Goal: Information Seeking & Learning: Learn about a topic

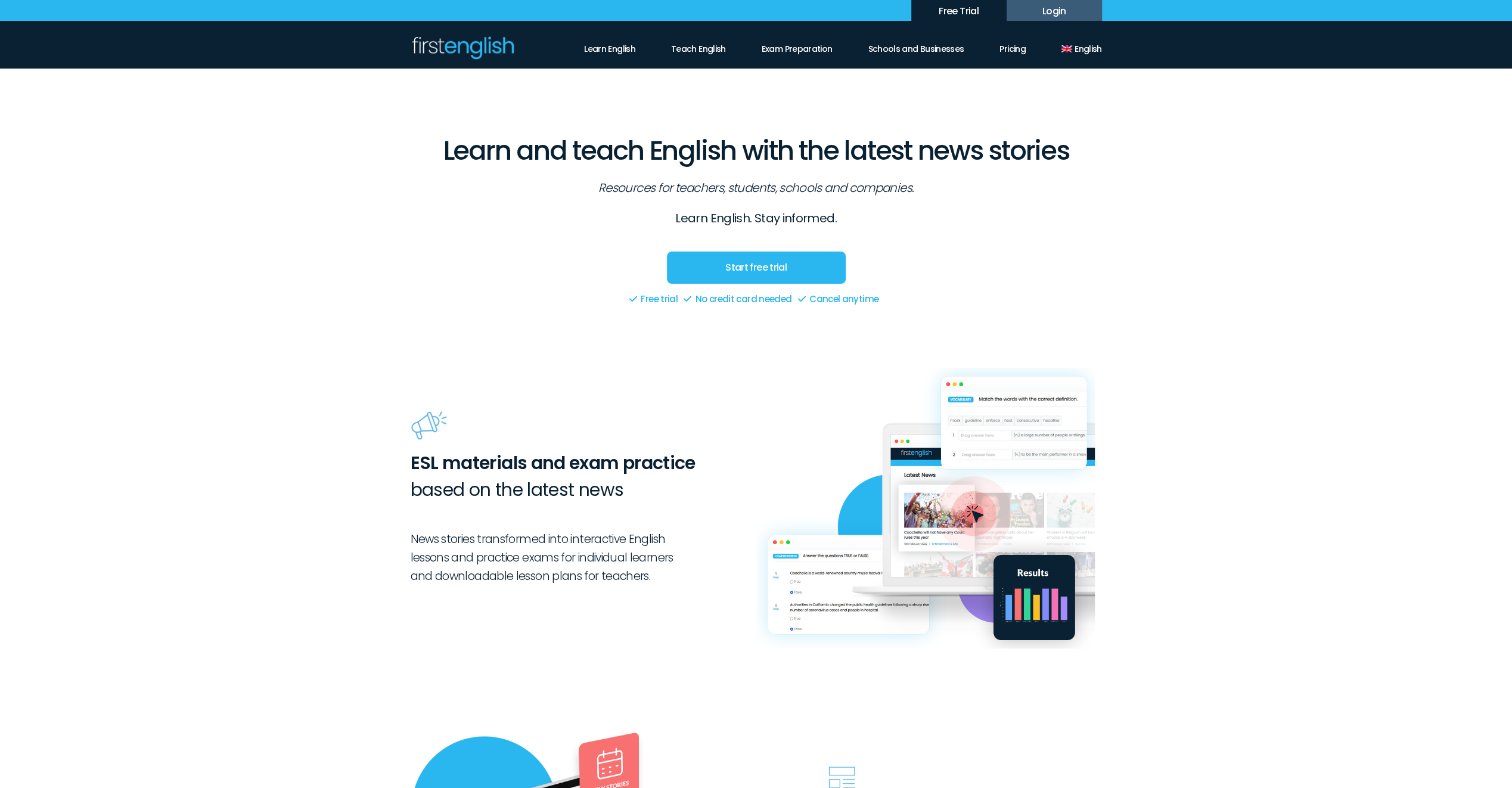
click at [765, 265] on link "Start free trial" at bounding box center [756, 268] width 179 height 32
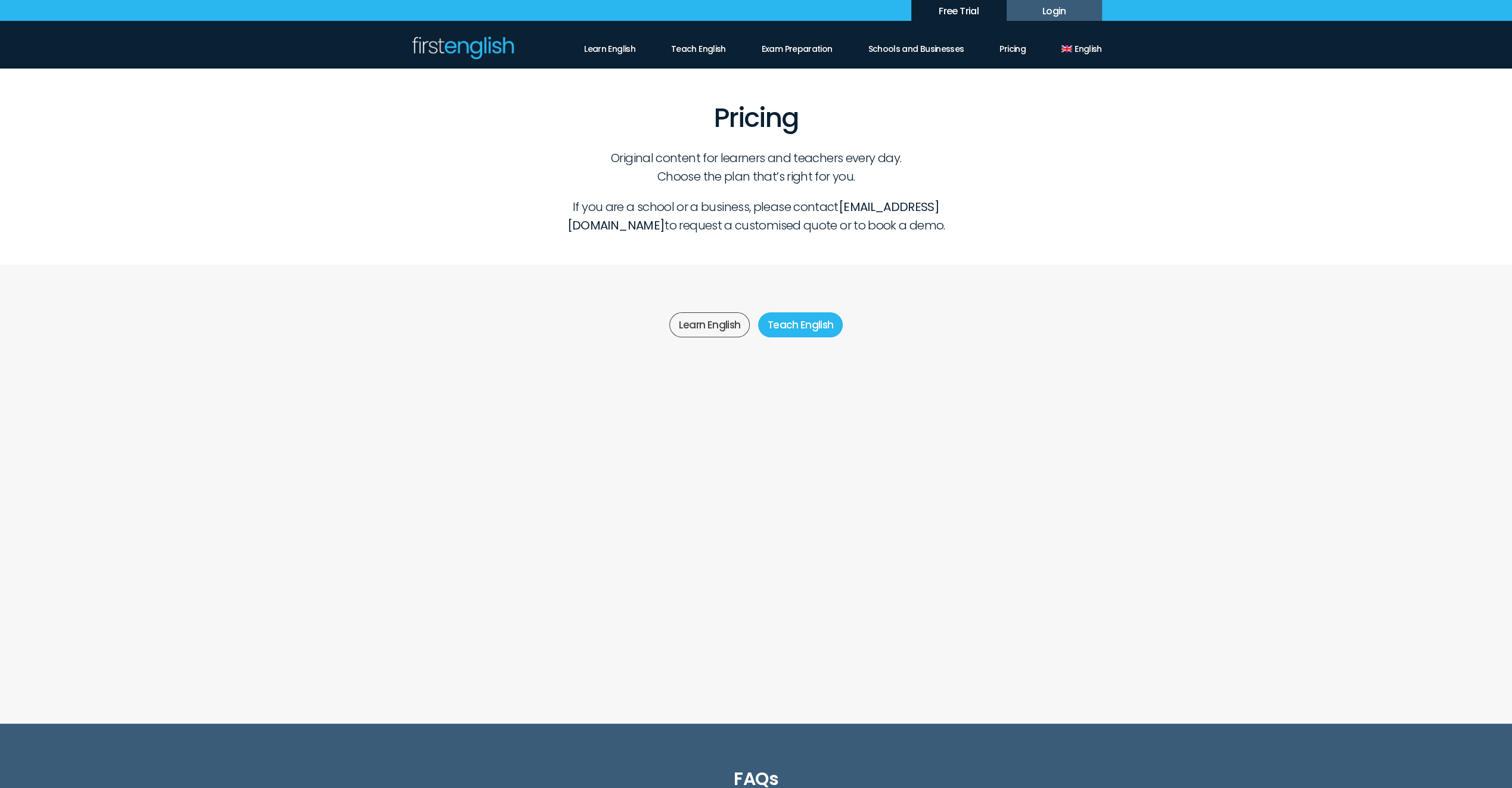
click at [814, 320] on label "Teach English" at bounding box center [801, 325] width 85 height 25
click at [855, 467] on select "*** *** ***" at bounding box center [844, 466] width 42 height 21
select select "***"
click at [823, 455] on select "*** *** ***" at bounding box center [844, 466] width 42 height 21
select select "***"
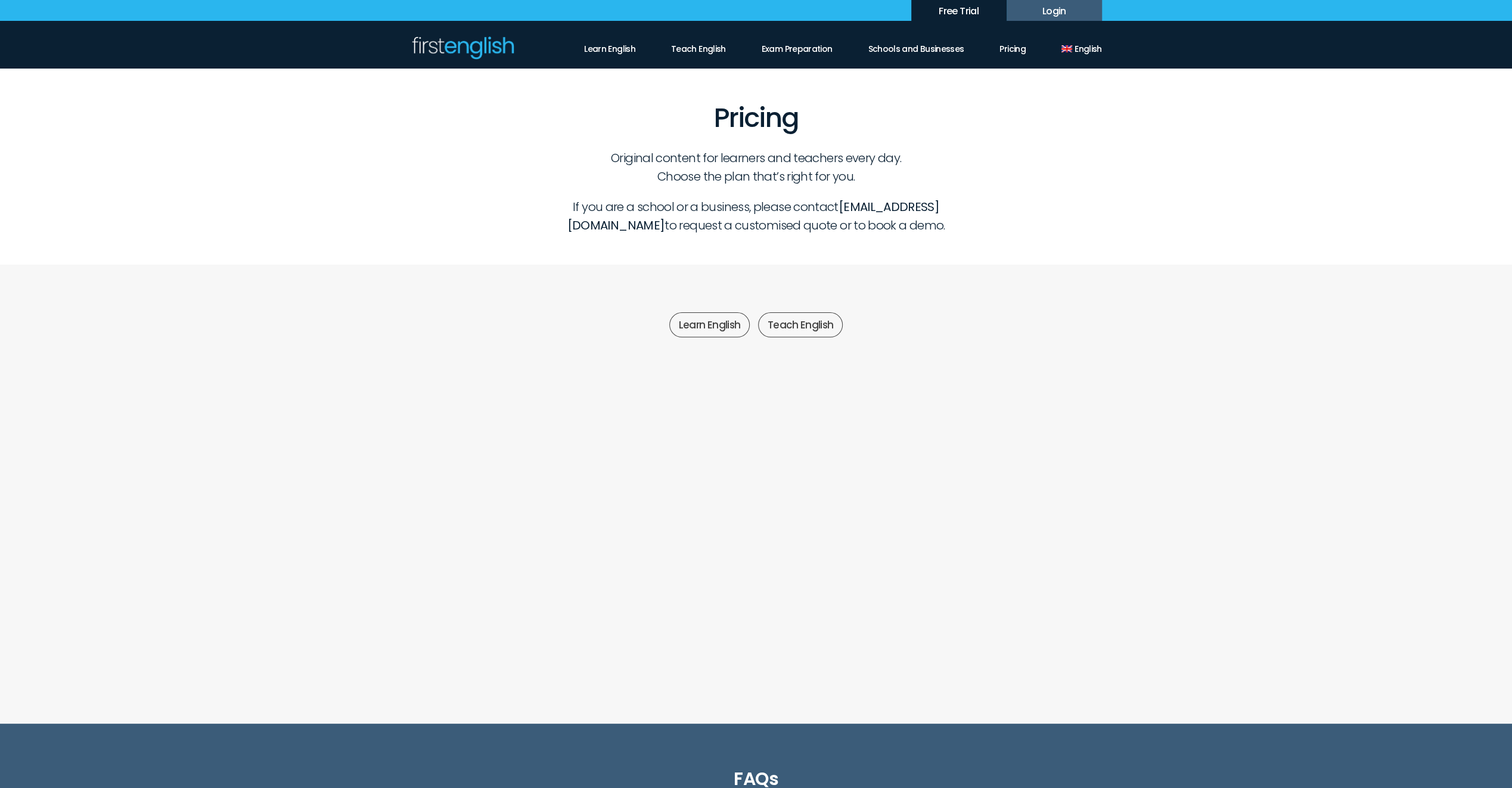
click at [681, 467] on button "Monthly" at bounding box center [686, 466] width 77 height 21
click at [774, 450] on span "Yearly" at bounding box center [764, 448] width 77 height 21
click at [672, 466] on button "Monthly" at bounding box center [686, 466] width 77 height 21
click at [780, 445] on span "Yearly" at bounding box center [764, 448] width 77 height 21
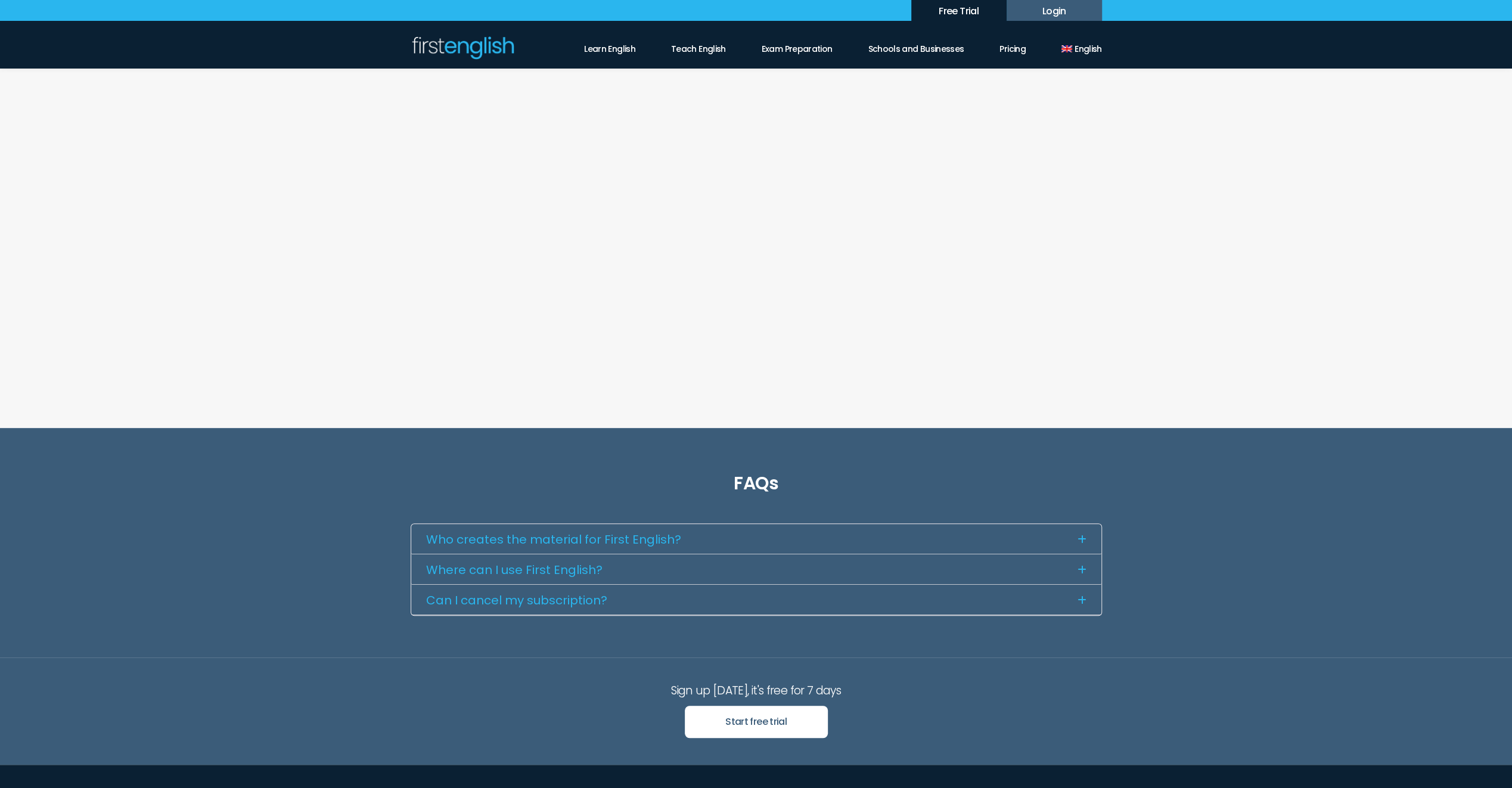
scroll to position [298, 0]
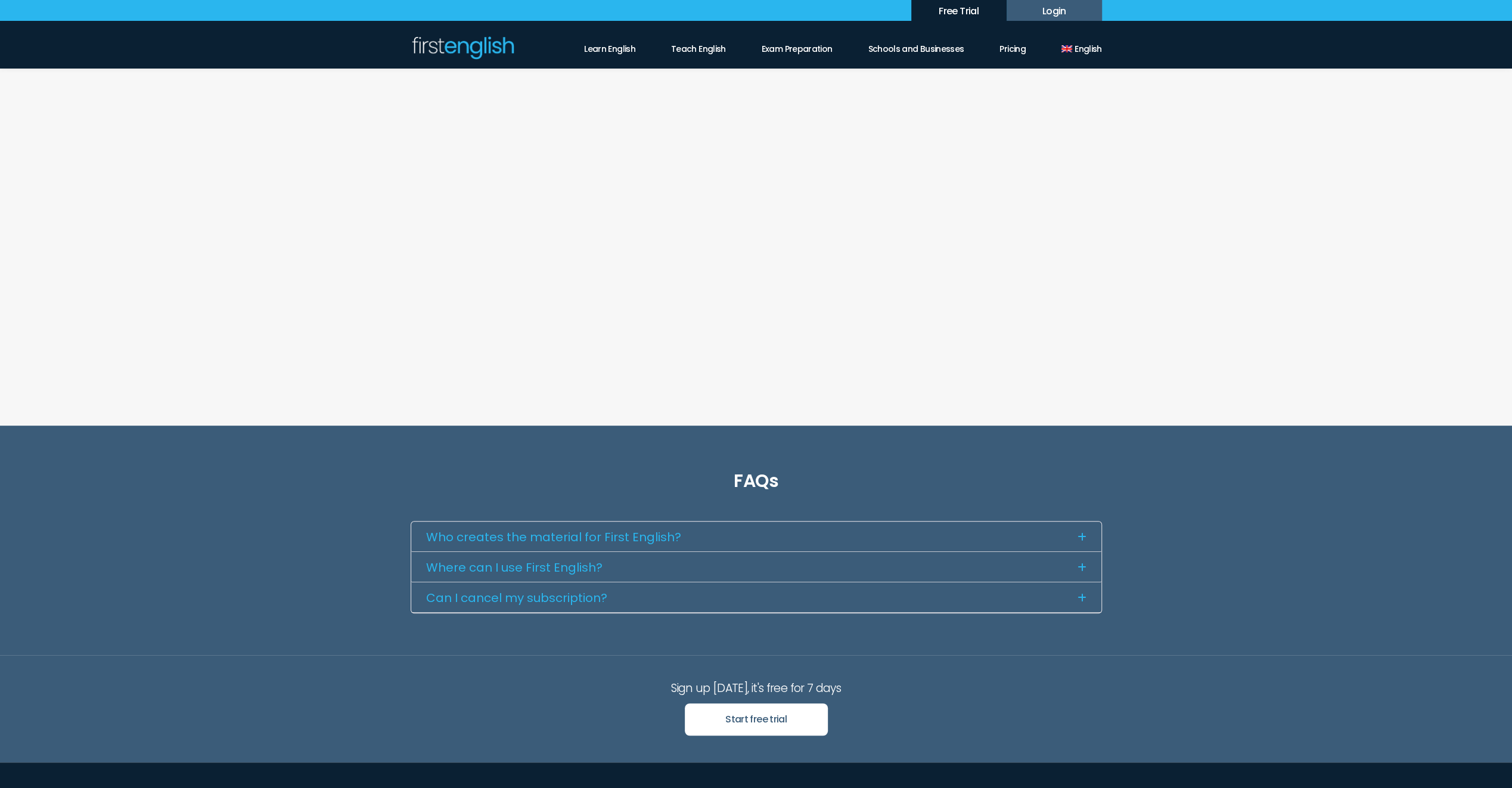
click at [1053, 542] on button "Who creates the material for First English?" at bounding box center [756, 537] width 690 height 30
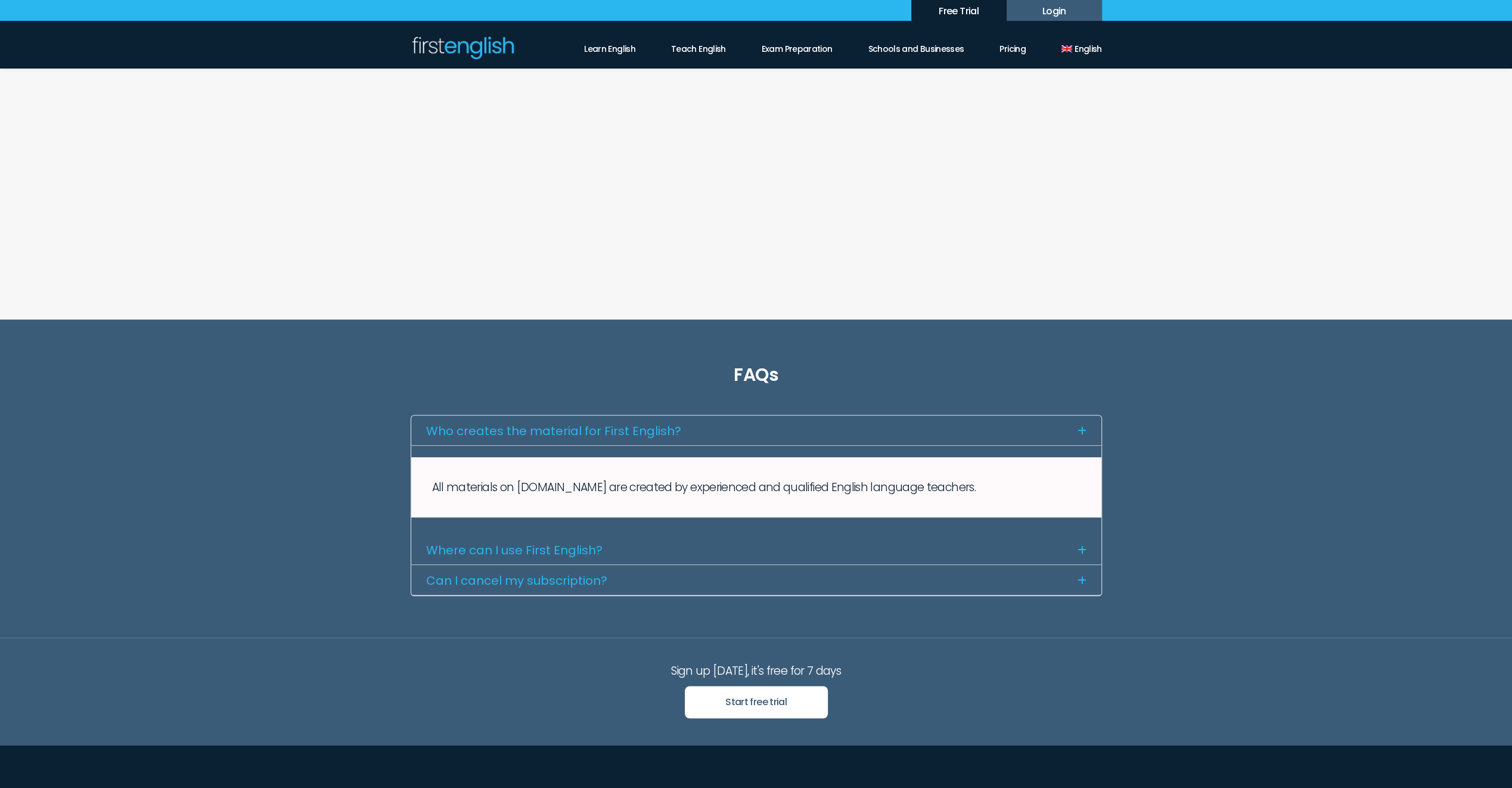
scroll to position [417, 0]
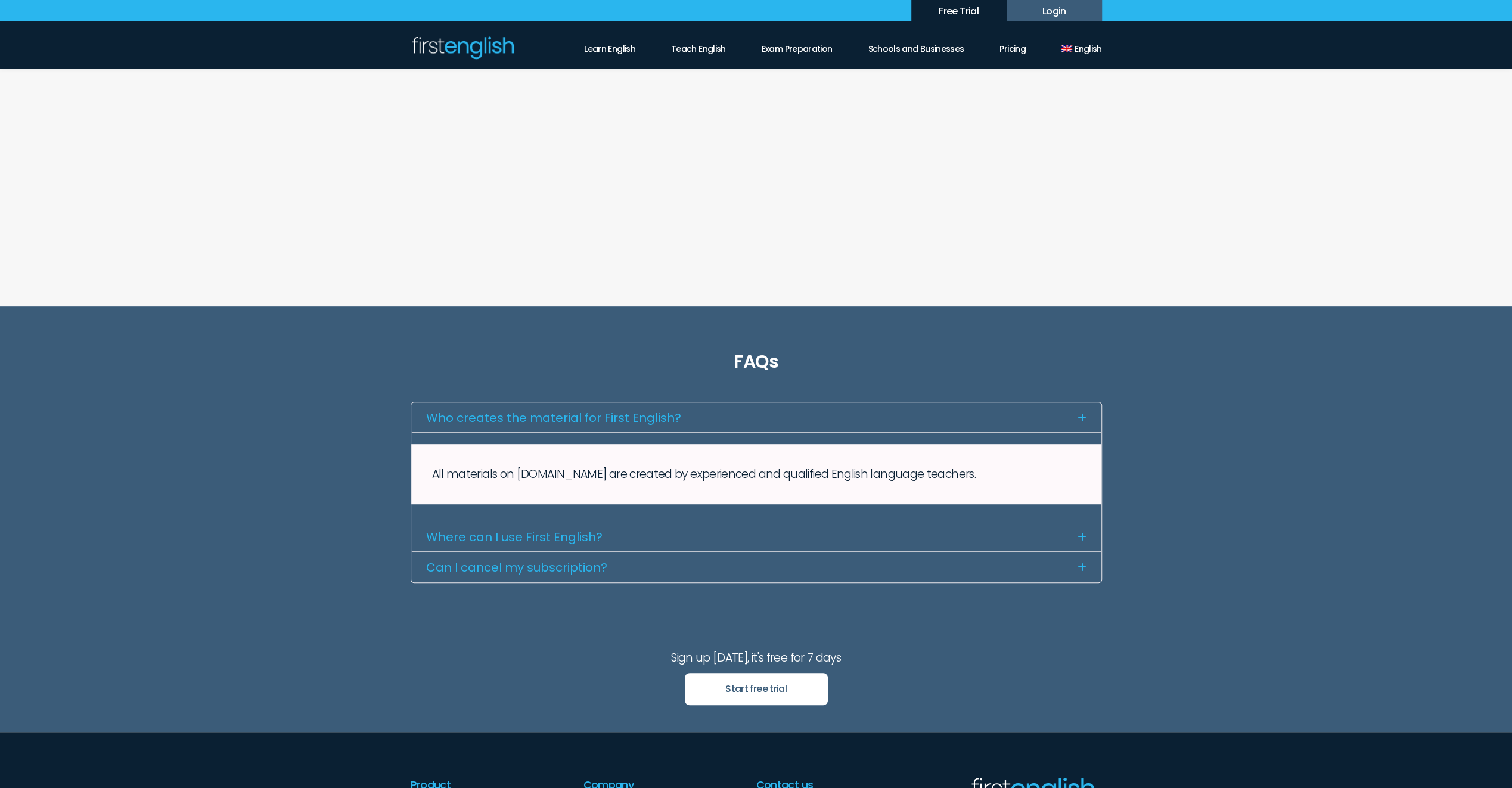
click at [768, 542] on button "Where can I use First English?" at bounding box center [756, 537] width 690 height 30
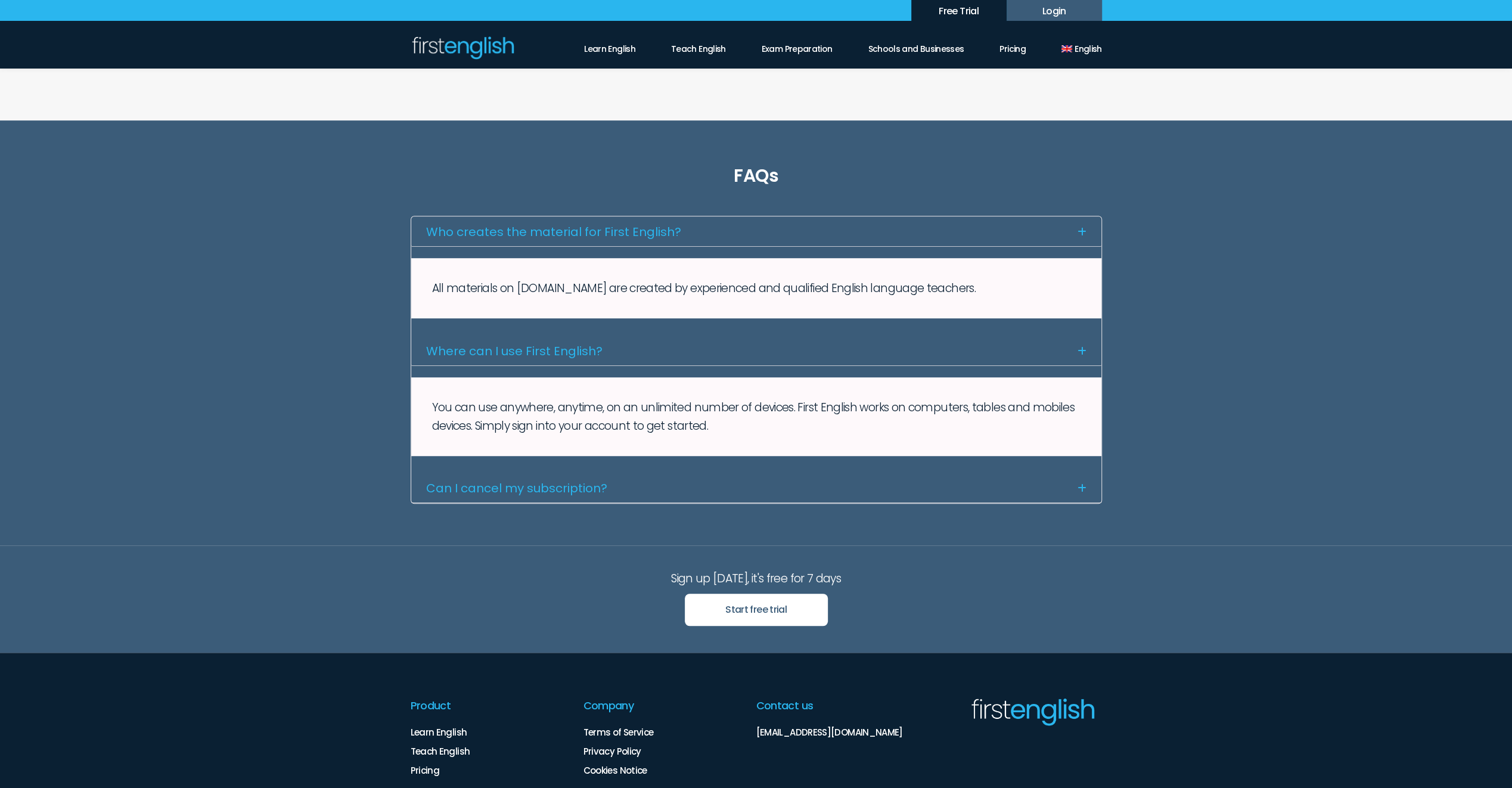
scroll to position [656, 0]
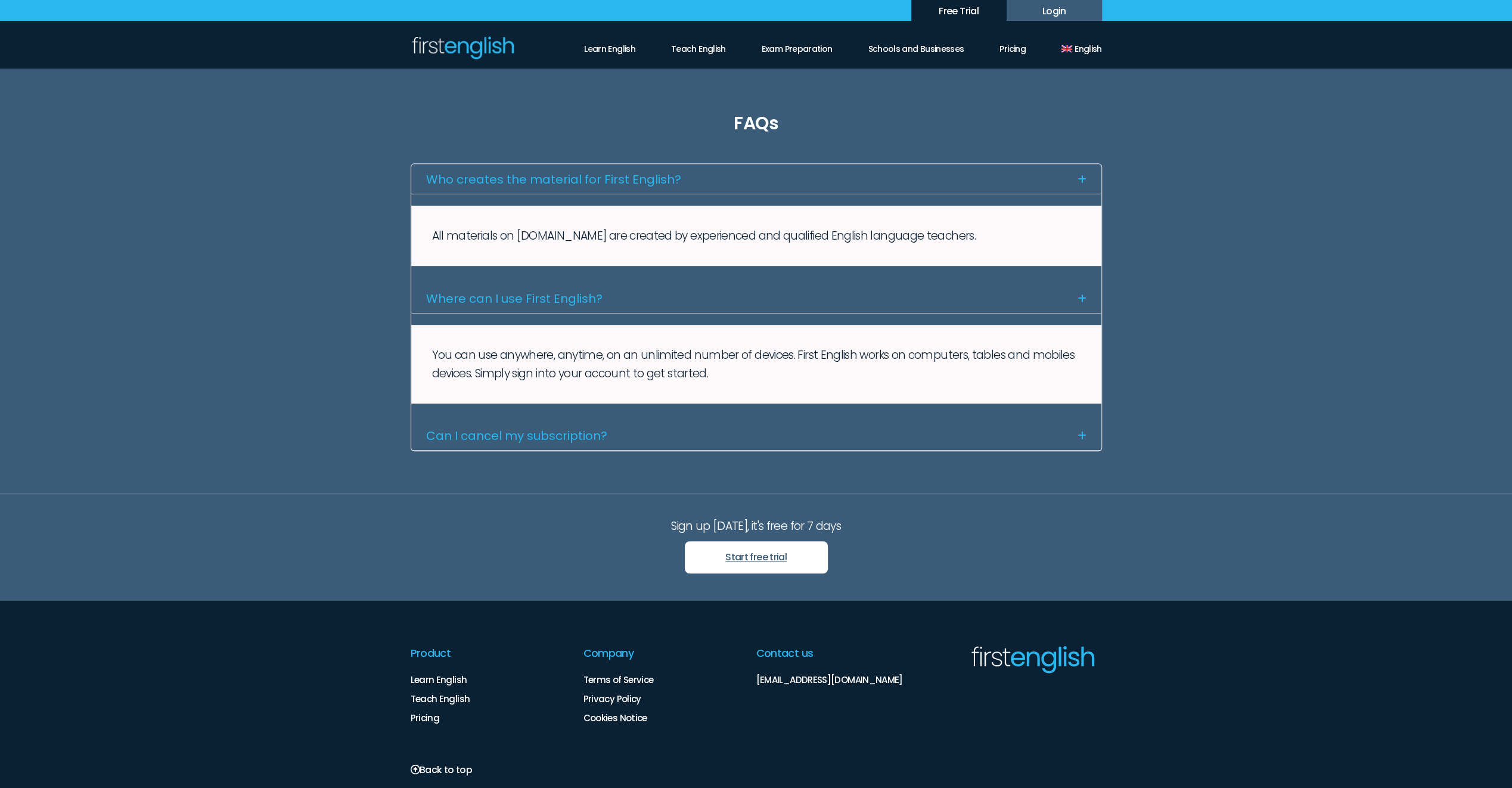
click at [803, 562] on link "Start free trial" at bounding box center [756, 557] width 143 height 32
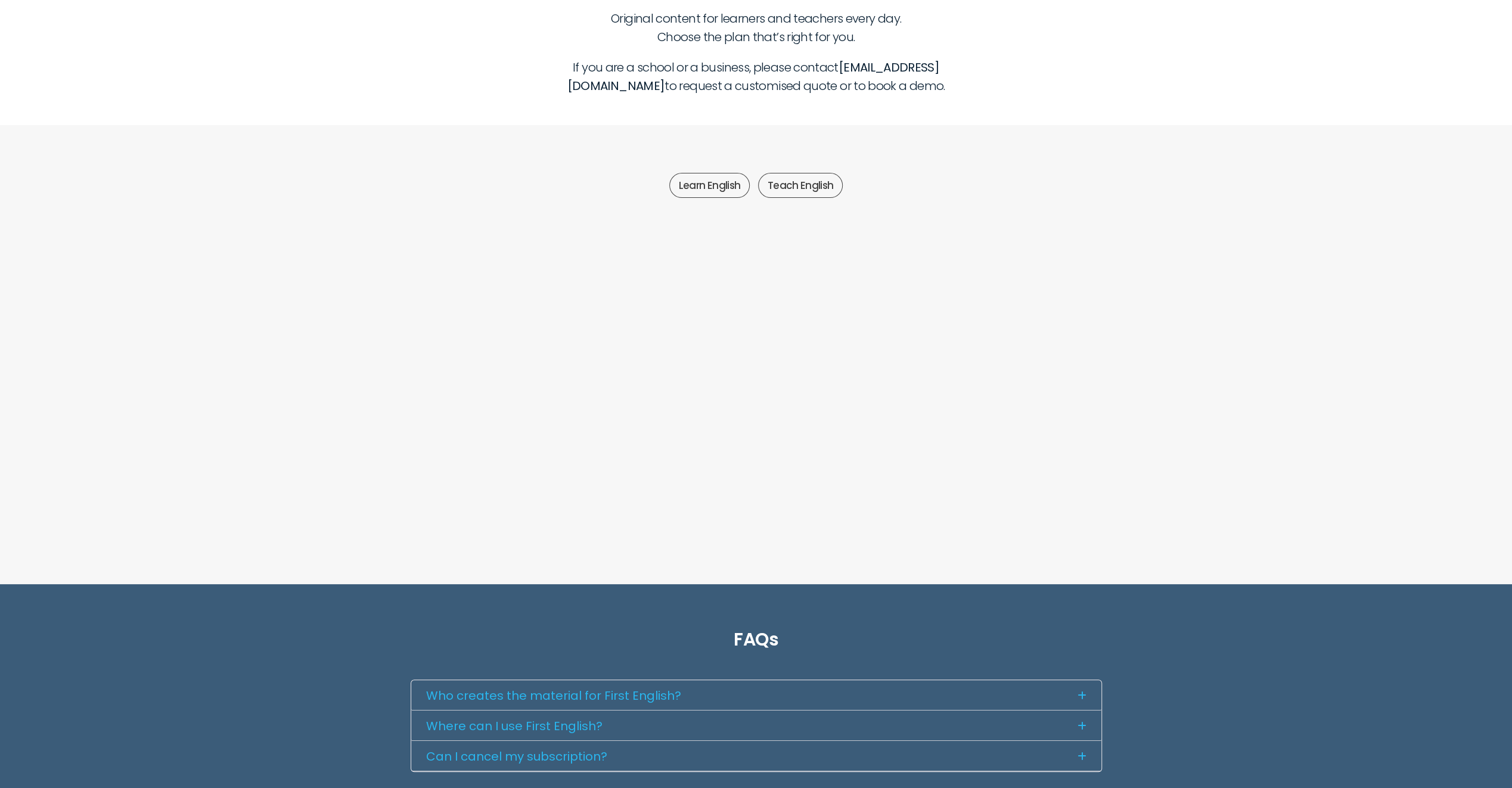
scroll to position [179, 0]
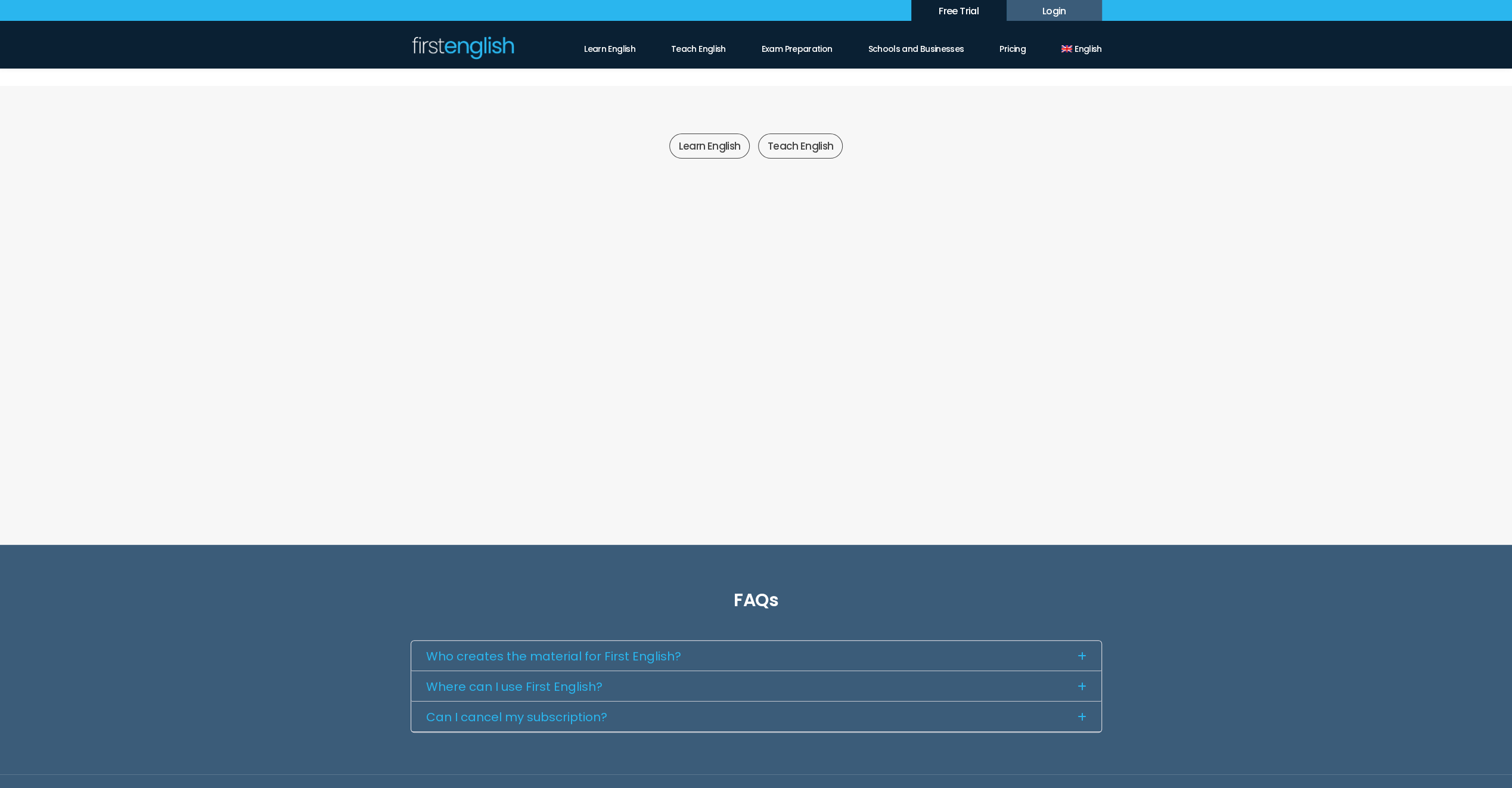
click at [846, 430] on link "Start free trial" at bounding box center [867, 432] width 173 height 33
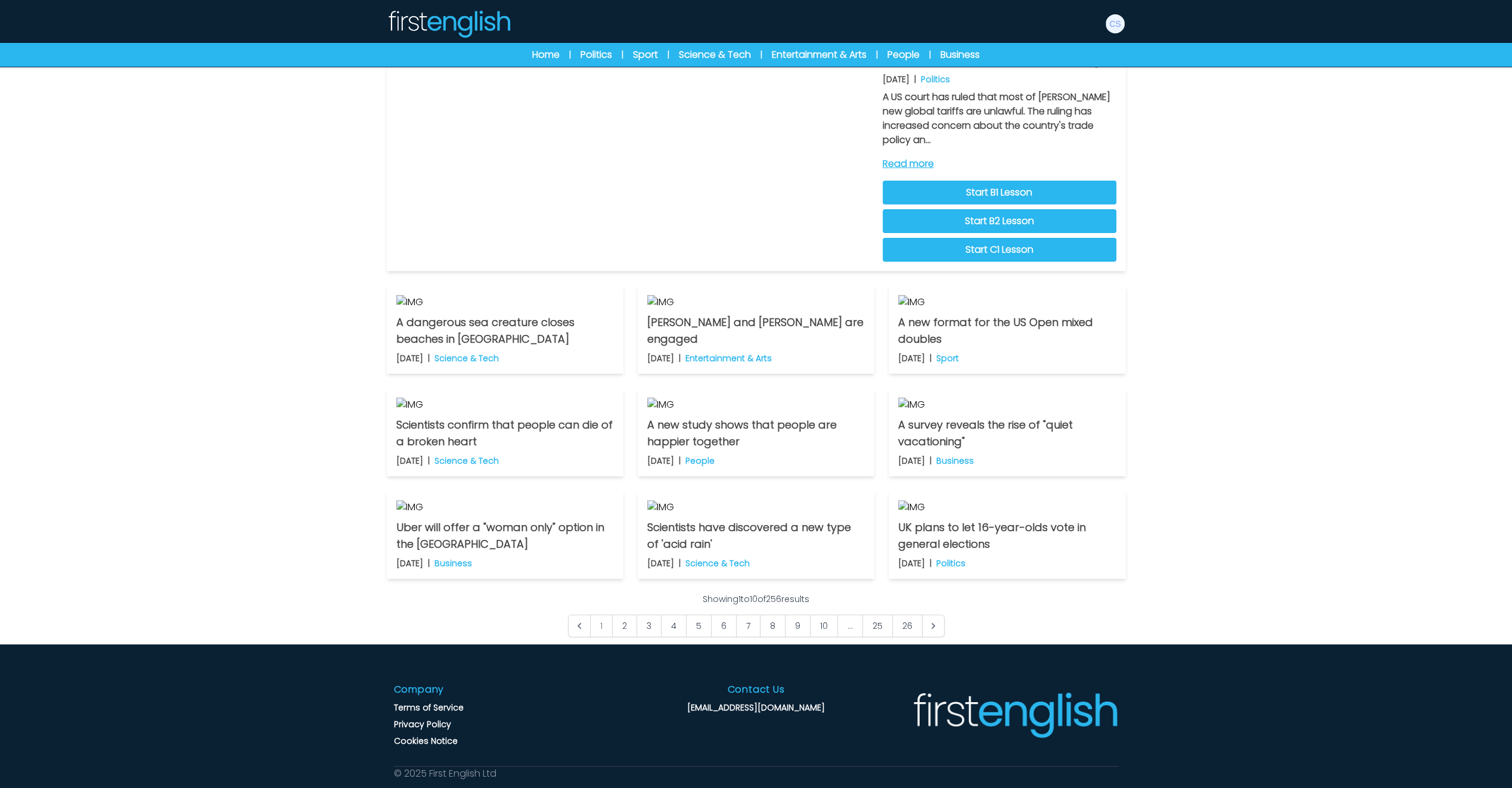
scroll to position [119, 0]
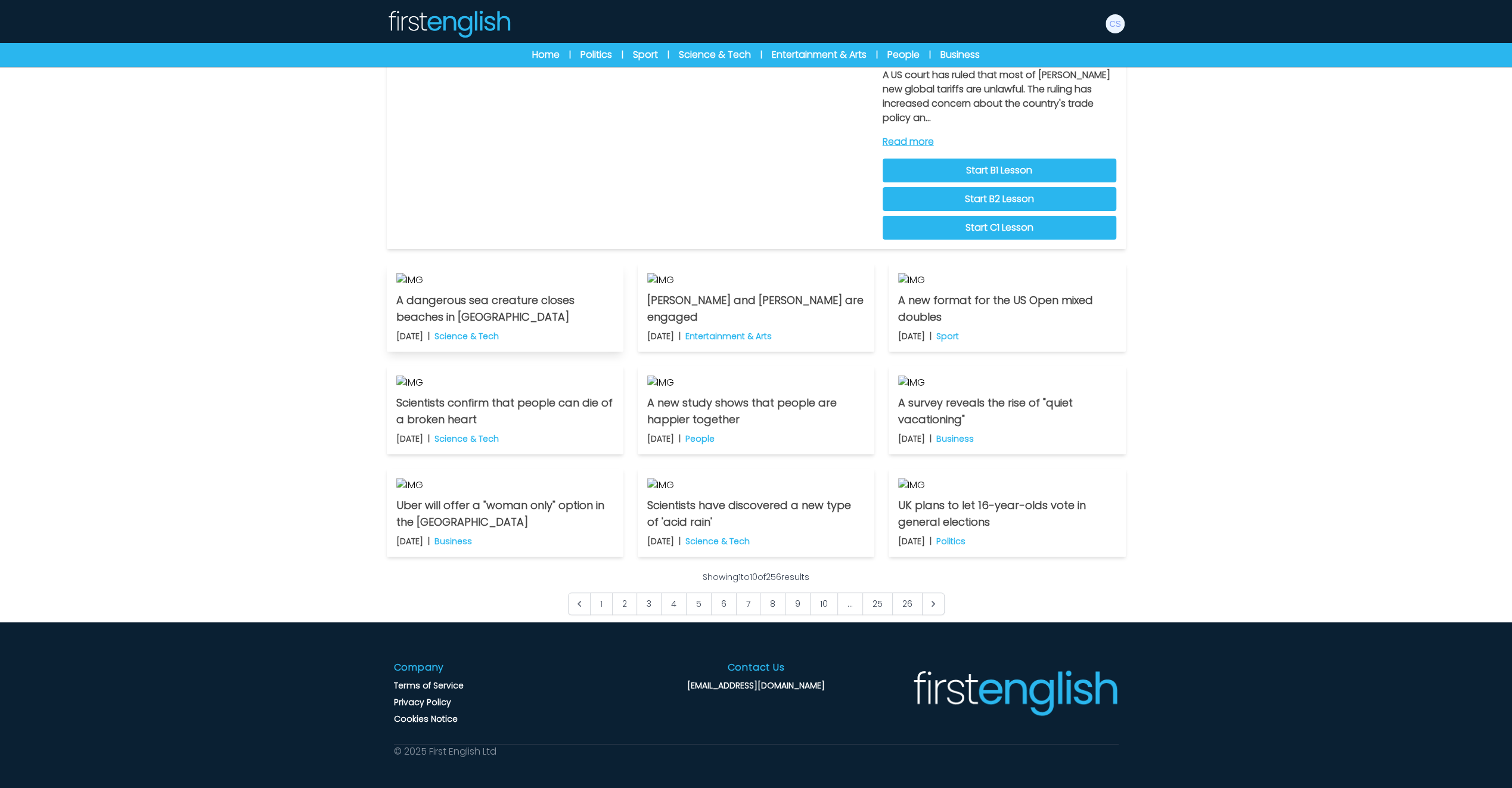
click at [529, 287] on img at bounding box center [505, 280] width 217 height 15
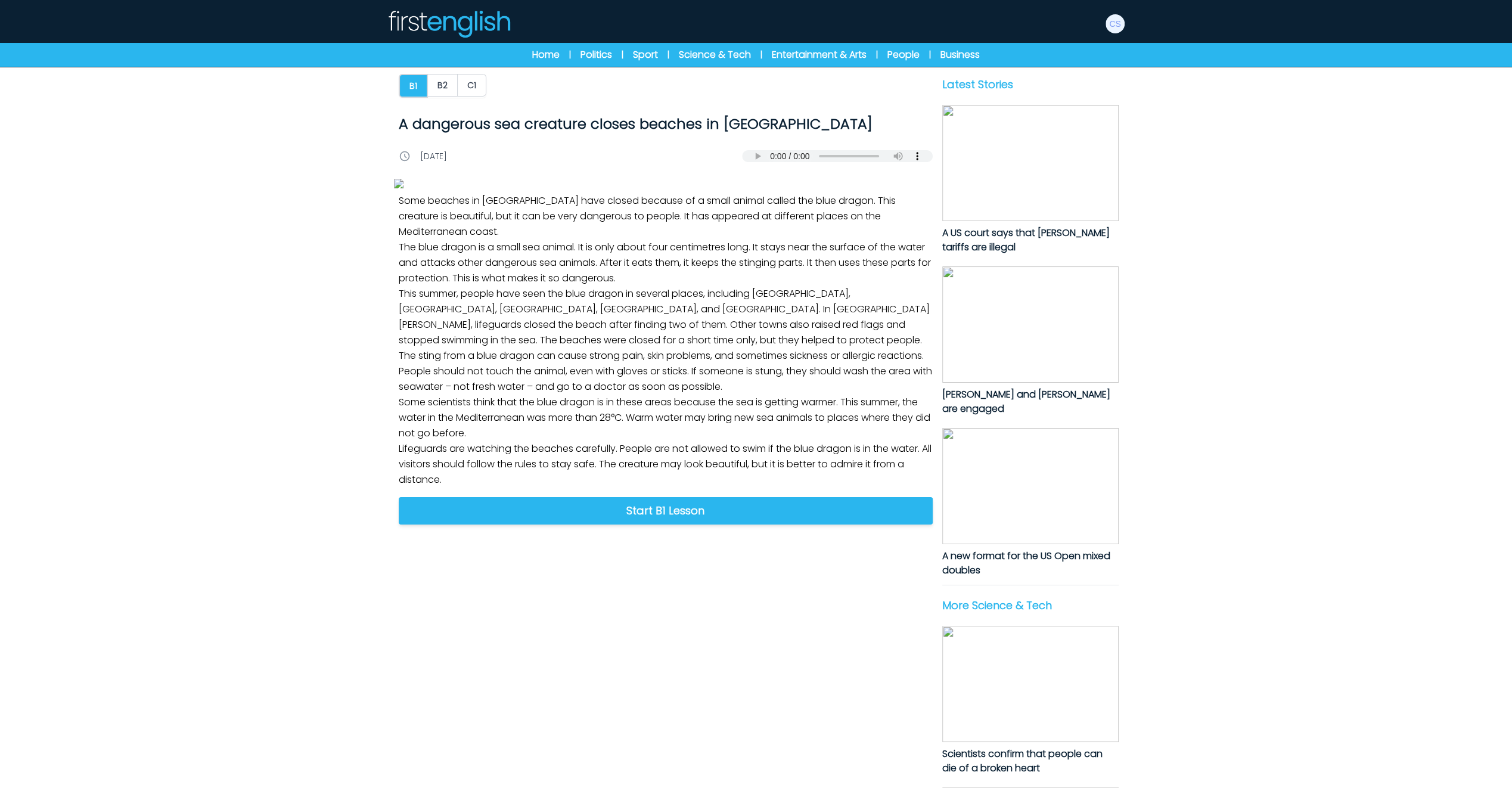
click at [1010, 320] on img at bounding box center [1030, 324] width 176 height 116
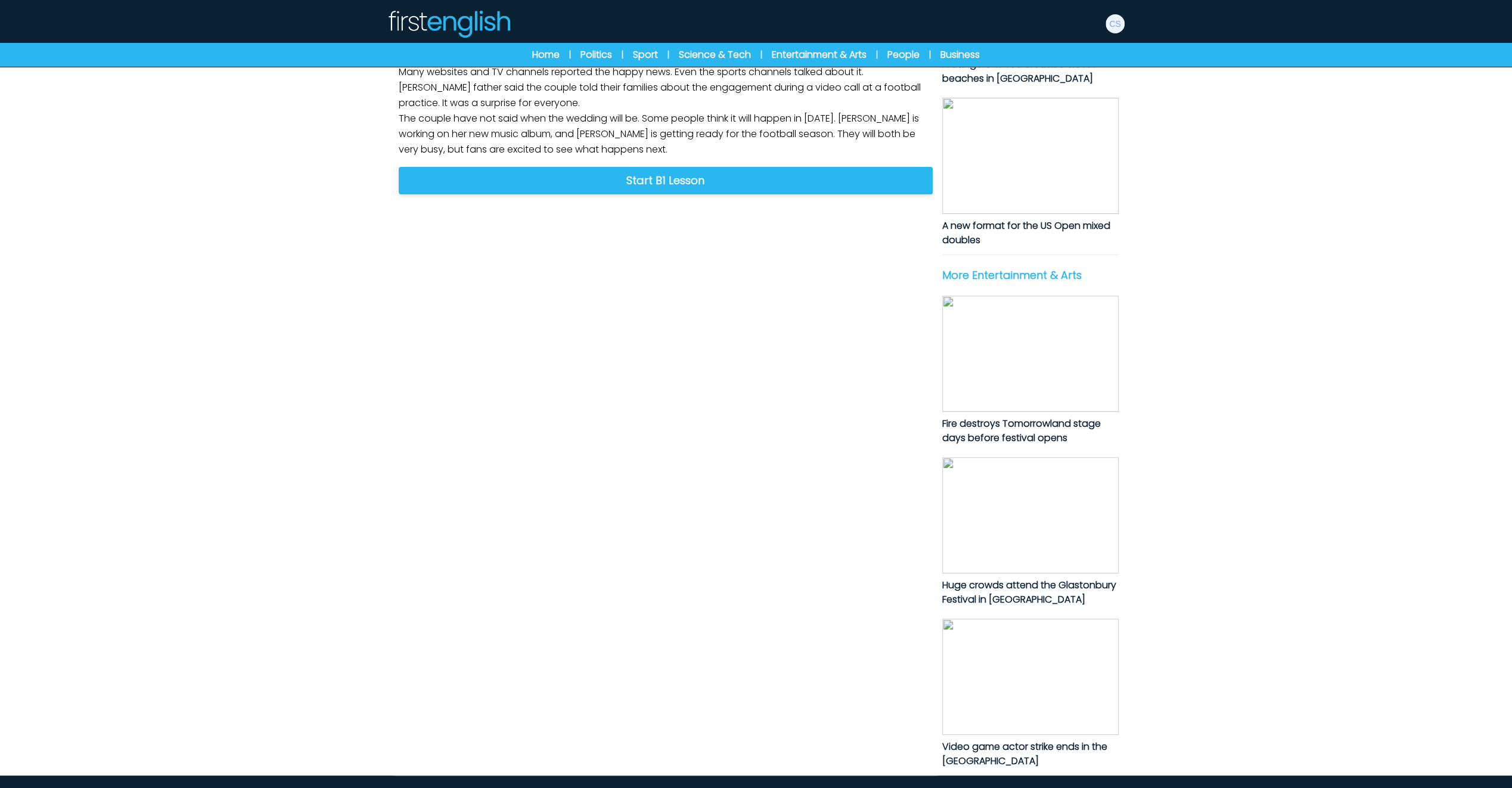
scroll to position [417, 0]
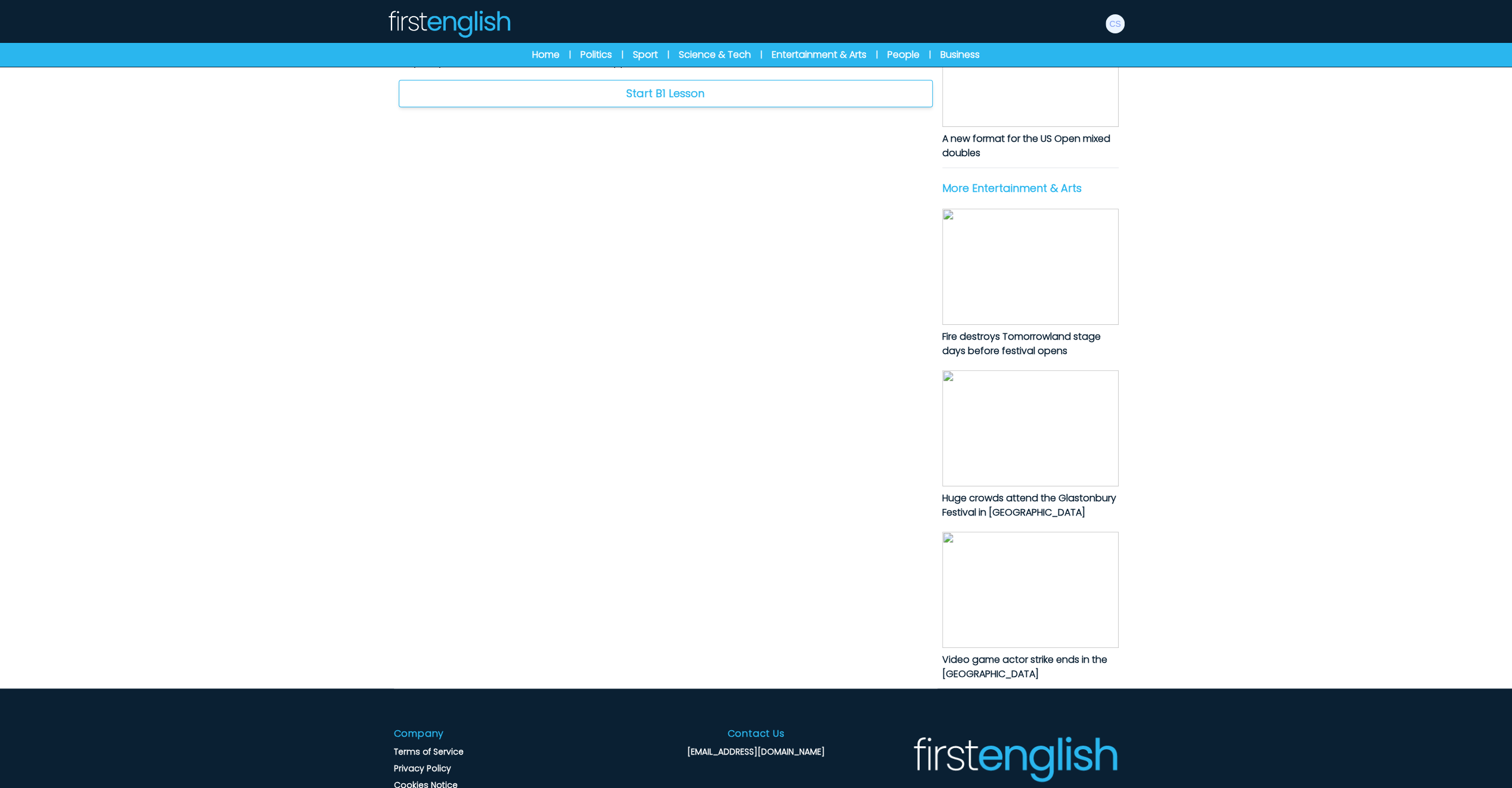
click at [777, 107] on link "Start B1 Lesson" at bounding box center [666, 94] width 534 height 28
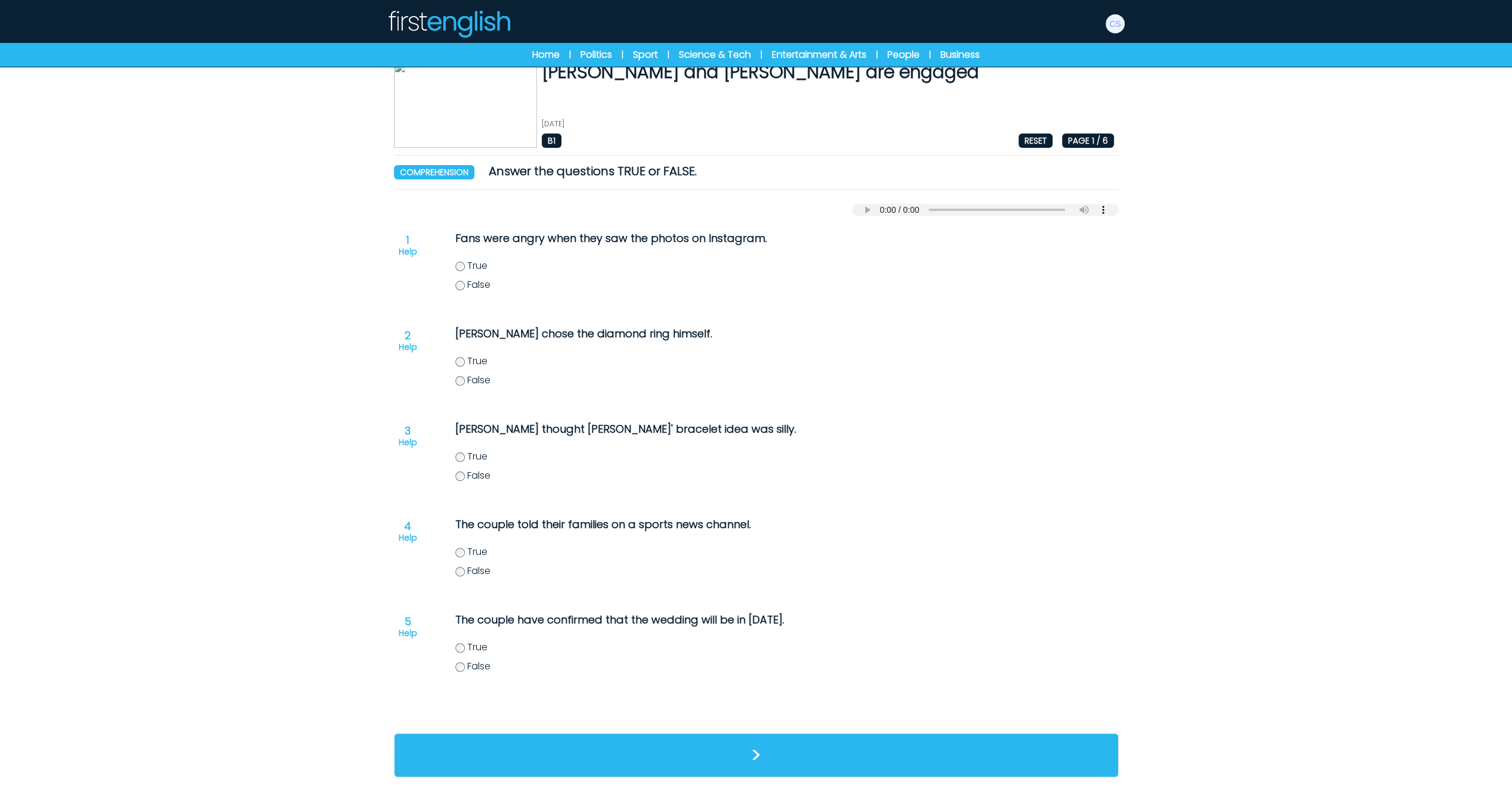
scroll to position [20, 0]
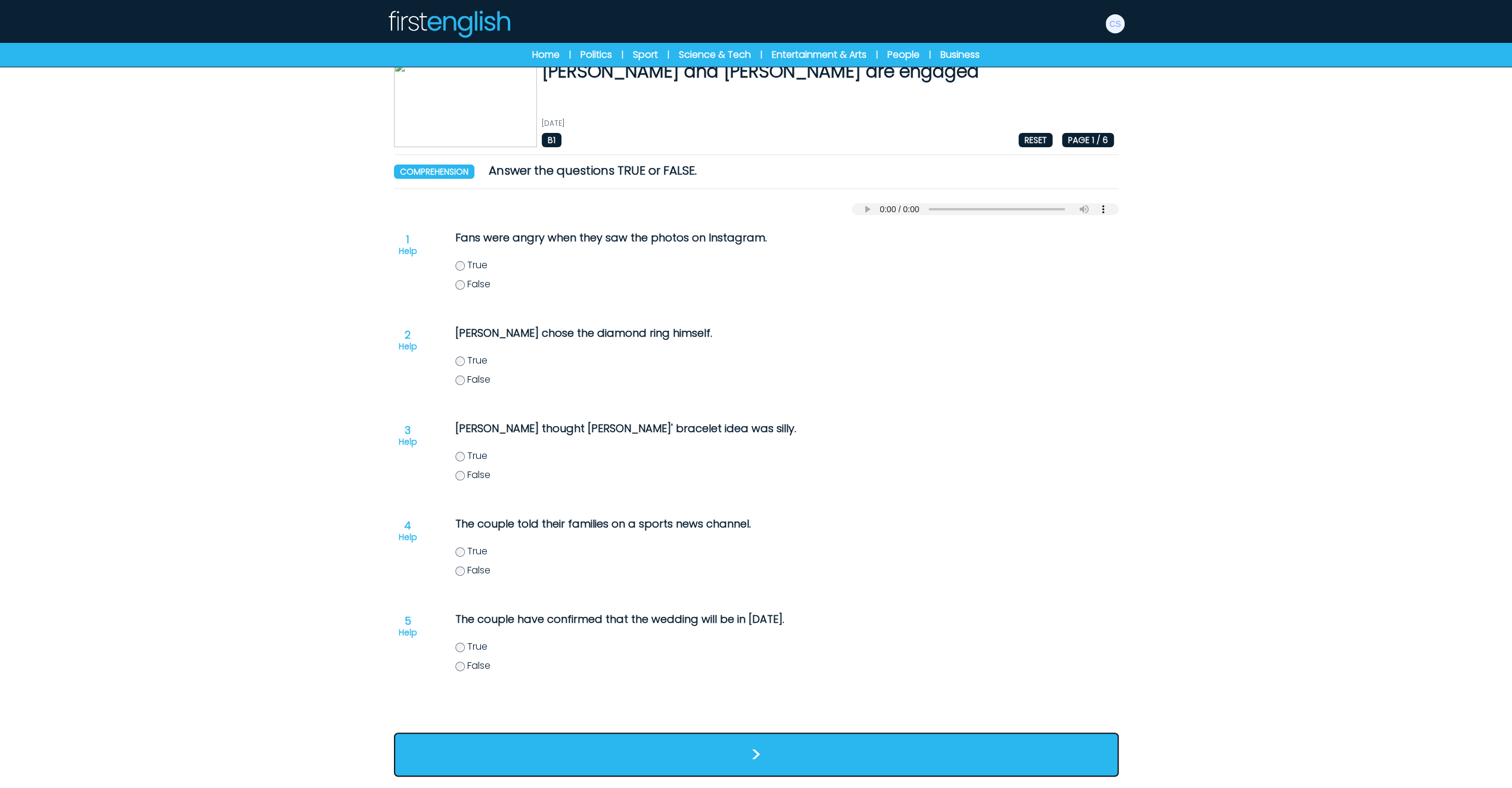
click at [766, 748] on button ">" at bounding box center [756, 754] width 725 height 44
click at [766, 747] on button ">" at bounding box center [756, 754] width 725 height 44
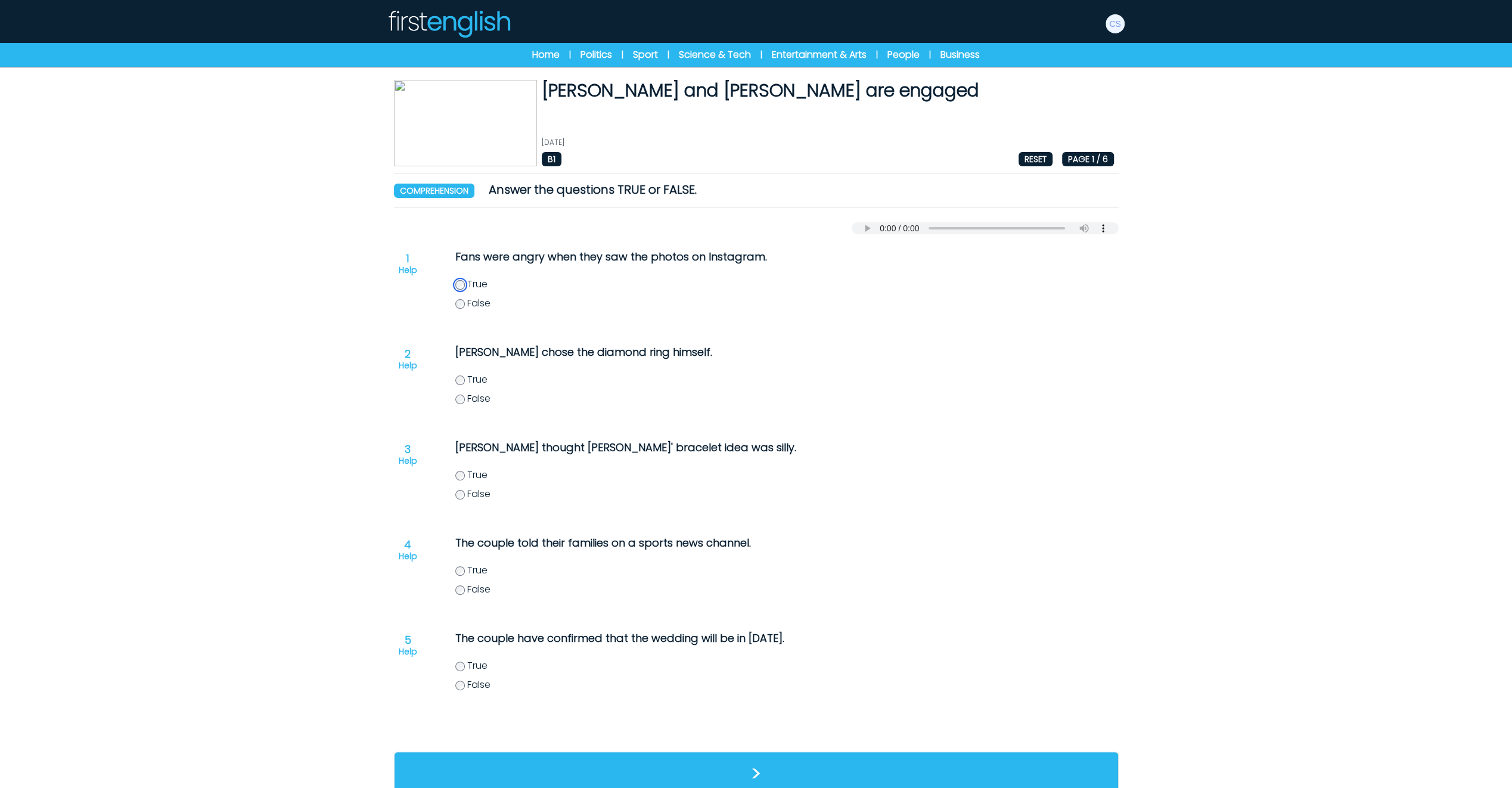
scroll to position [0, 0]
drag, startPoint x: 466, startPoint y: 596, endPoint x: 466, endPoint y: 604, distance: 8.0
click at [466, 597] on label "False" at bounding box center [708, 591] width 506 height 15
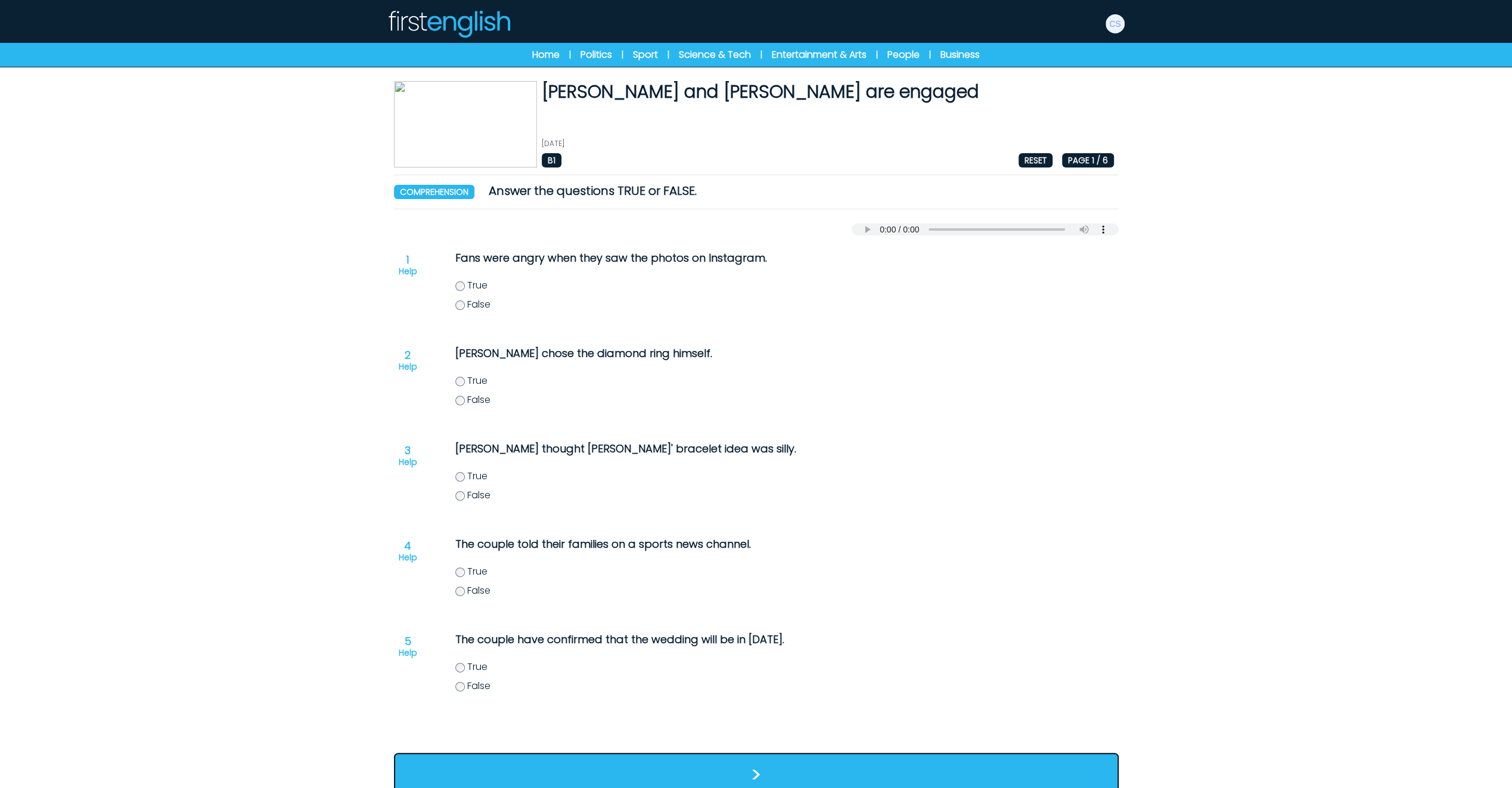
click at [766, 775] on button ">" at bounding box center [756, 775] width 725 height 44
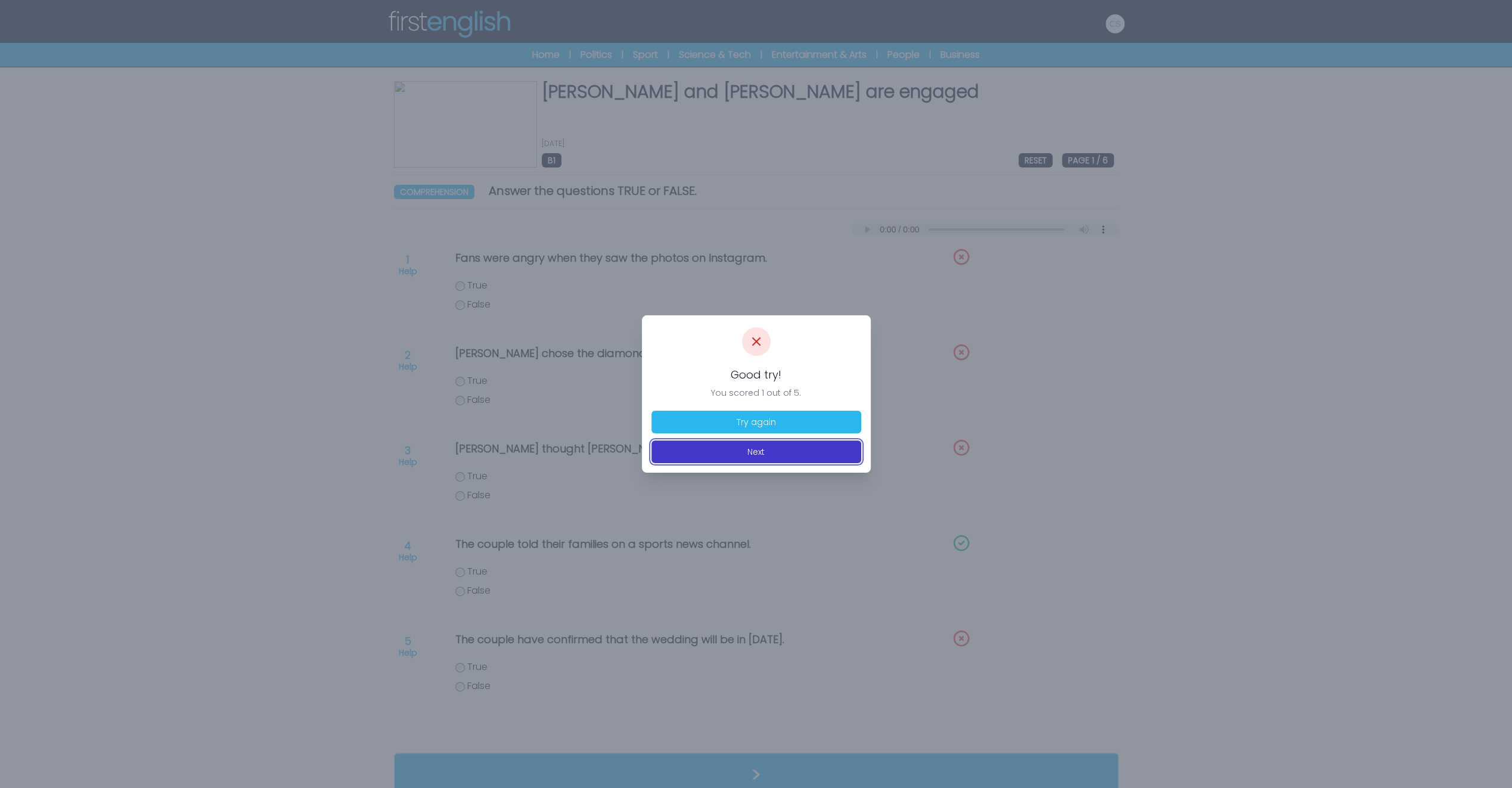
click at [768, 451] on button "Next" at bounding box center [756, 452] width 210 height 22
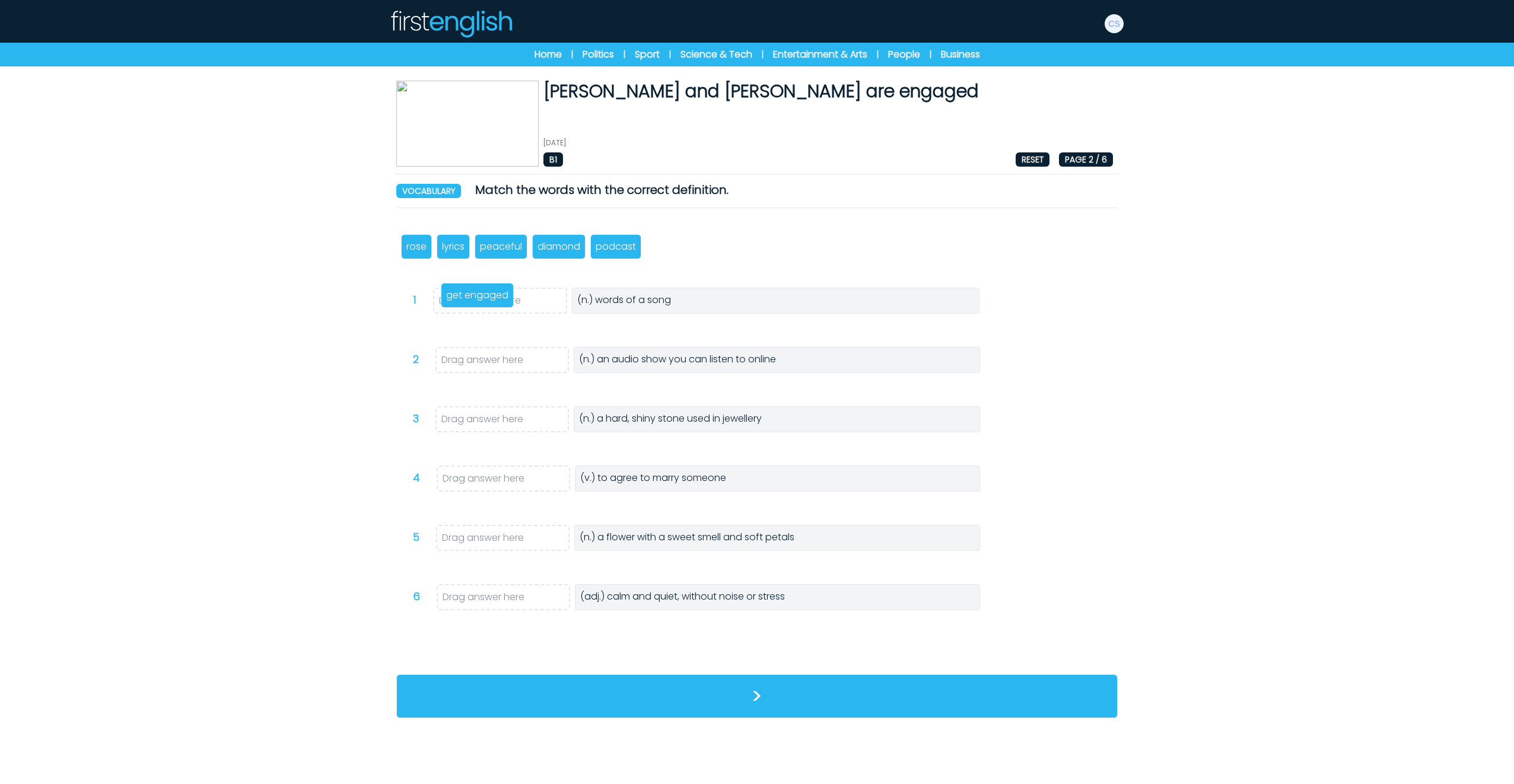
drag, startPoint x: 701, startPoint y: 252, endPoint x: 495, endPoint y: 302, distance: 212.0
click at [495, 302] on p "get engaged" at bounding box center [477, 296] width 62 height 14
drag, startPoint x: 502, startPoint y: 247, endPoint x: 503, endPoint y: 356, distance: 109.0
click at [503, 356] on p "peaceful" at bounding box center [502, 356] width 42 height 14
drag, startPoint x: 556, startPoint y: 261, endPoint x: 483, endPoint y: 421, distance: 175.9
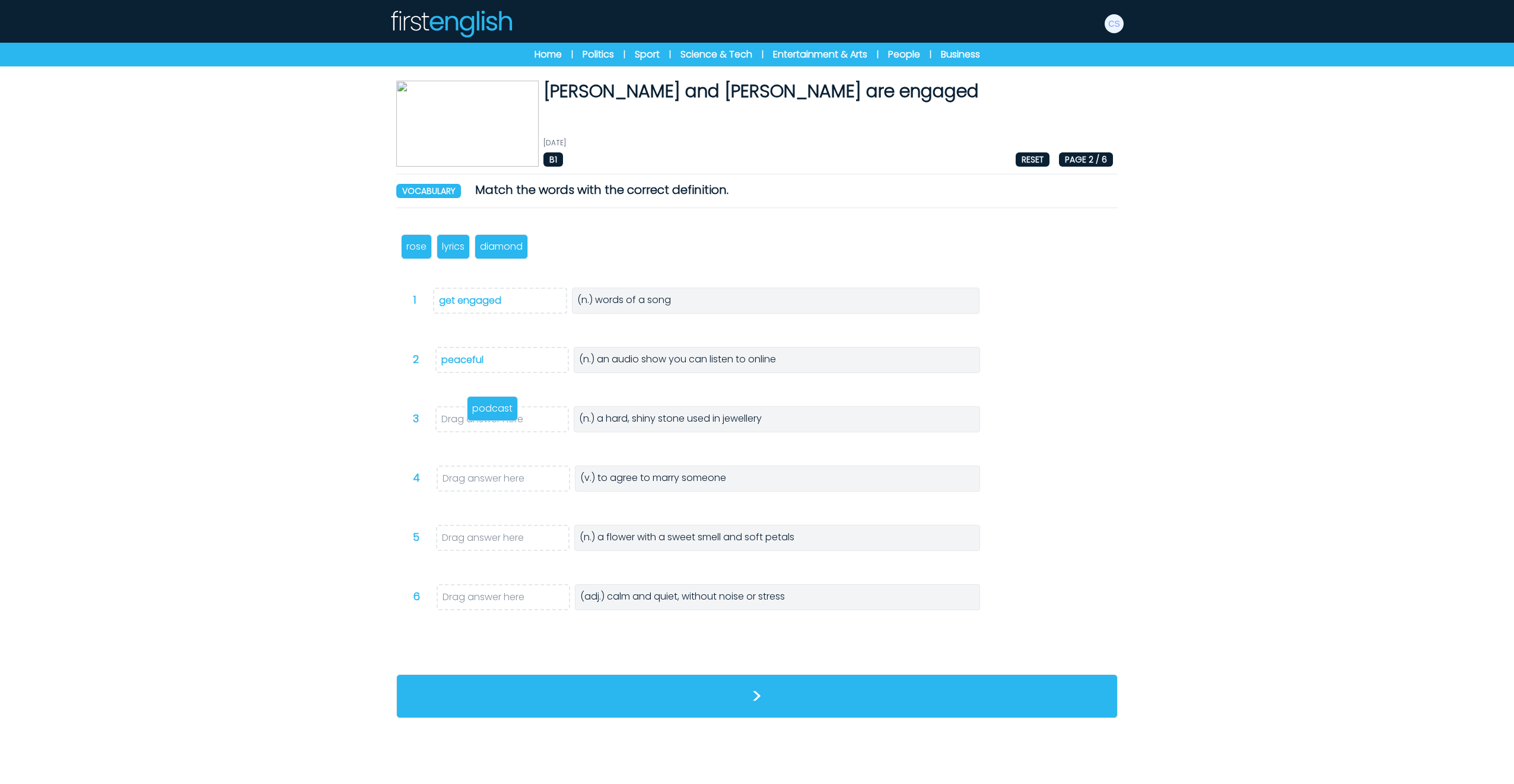
click at [481, 416] on p "podcast" at bounding box center [492, 409] width 40 height 14
drag, startPoint x: 457, startPoint y: 252, endPoint x: 453, endPoint y: 482, distance: 230.0
click at [453, 482] on p "lyrics" at bounding box center [450, 483] width 22 height 14
drag, startPoint x: 476, startPoint y: 242, endPoint x: 493, endPoint y: 521, distance: 279.5
click at [492, 528] on p "diamond" at bounding box center [479, 535] width 43 height 14
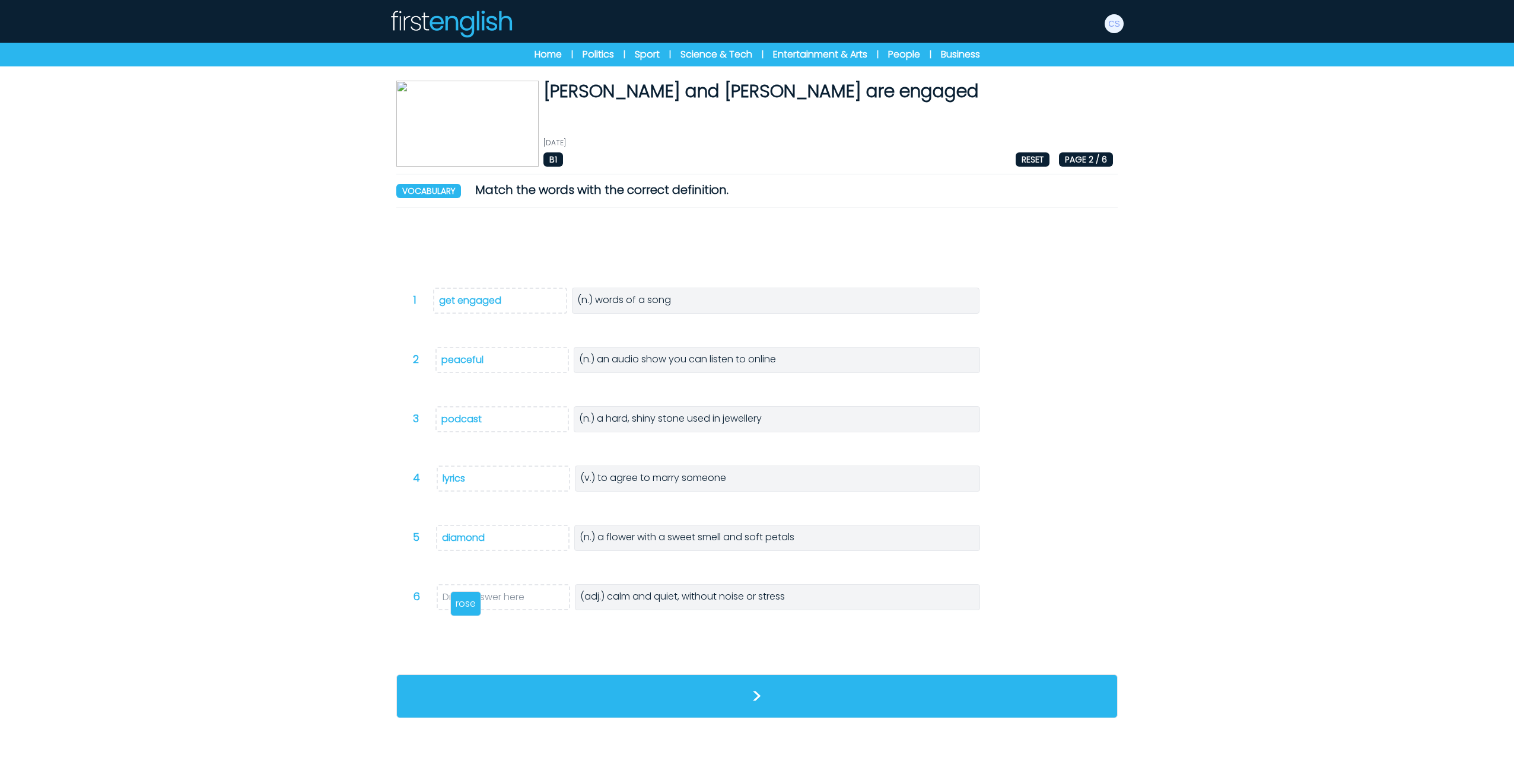
drag, startPoint x: 416, startPoint y: 261, endPoint x: 472, endPoint y: 595, distance: 338.7
click at [470, 599] on p "rose" at bounding box center [465, 604] width 20 height 14
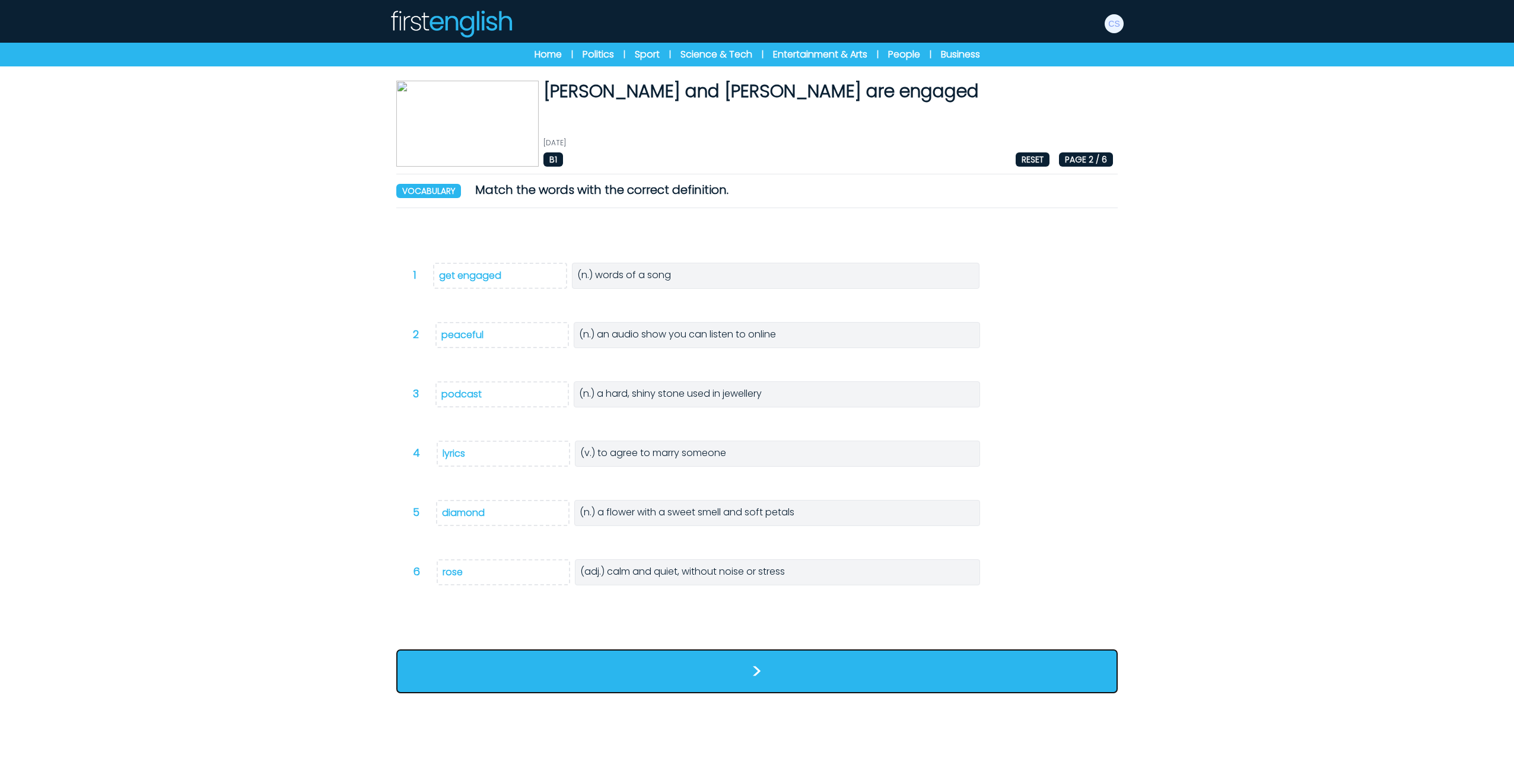
click at [754, 688] on button ">" at bounding box center [757, 671] width 721 height 44
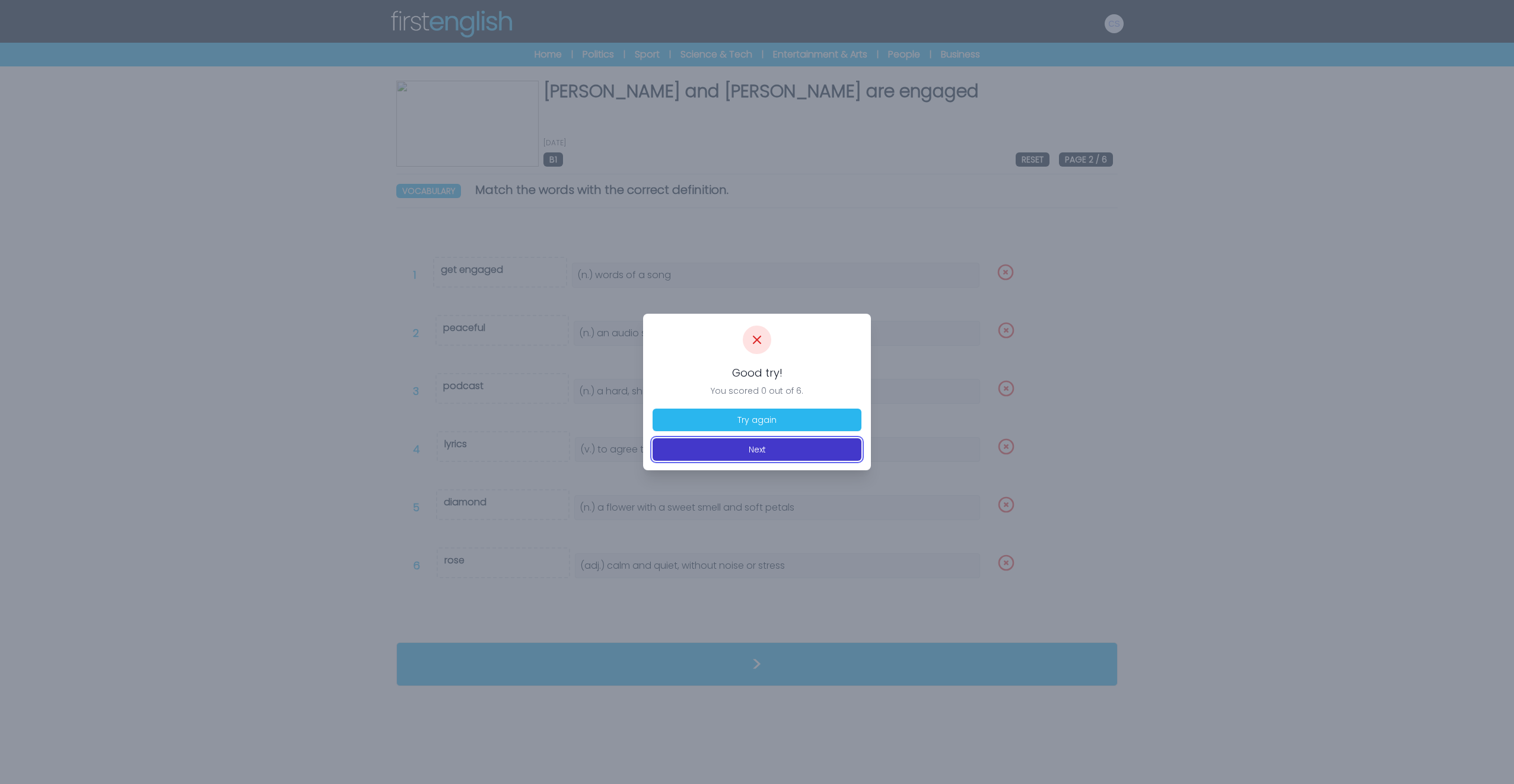
click at [769, 452] on button "Next" at bounding box center [757, 450] width 209 height 22
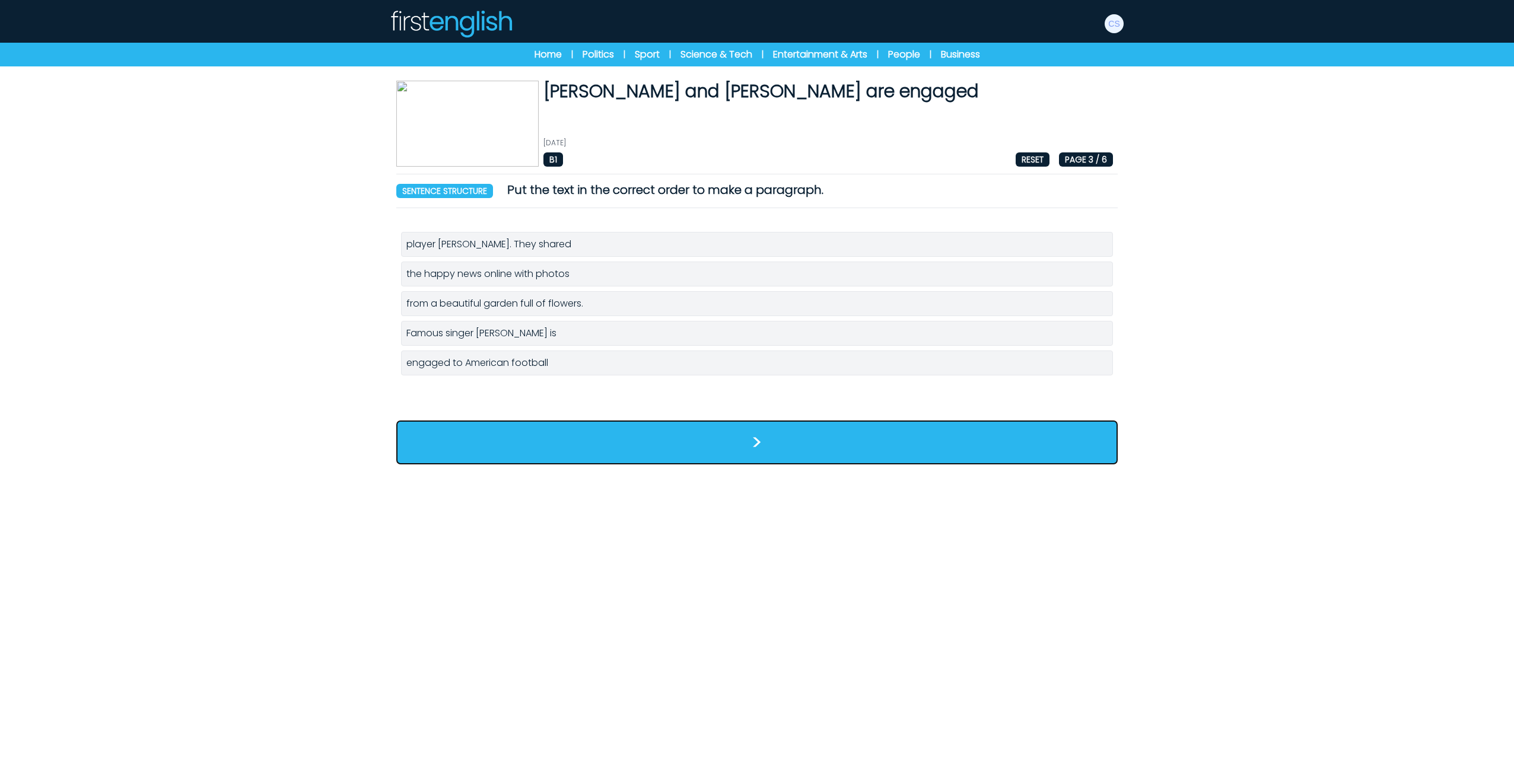
click at [754, 440] on button ">" at bounding box center [757, 442] width 721 height 44
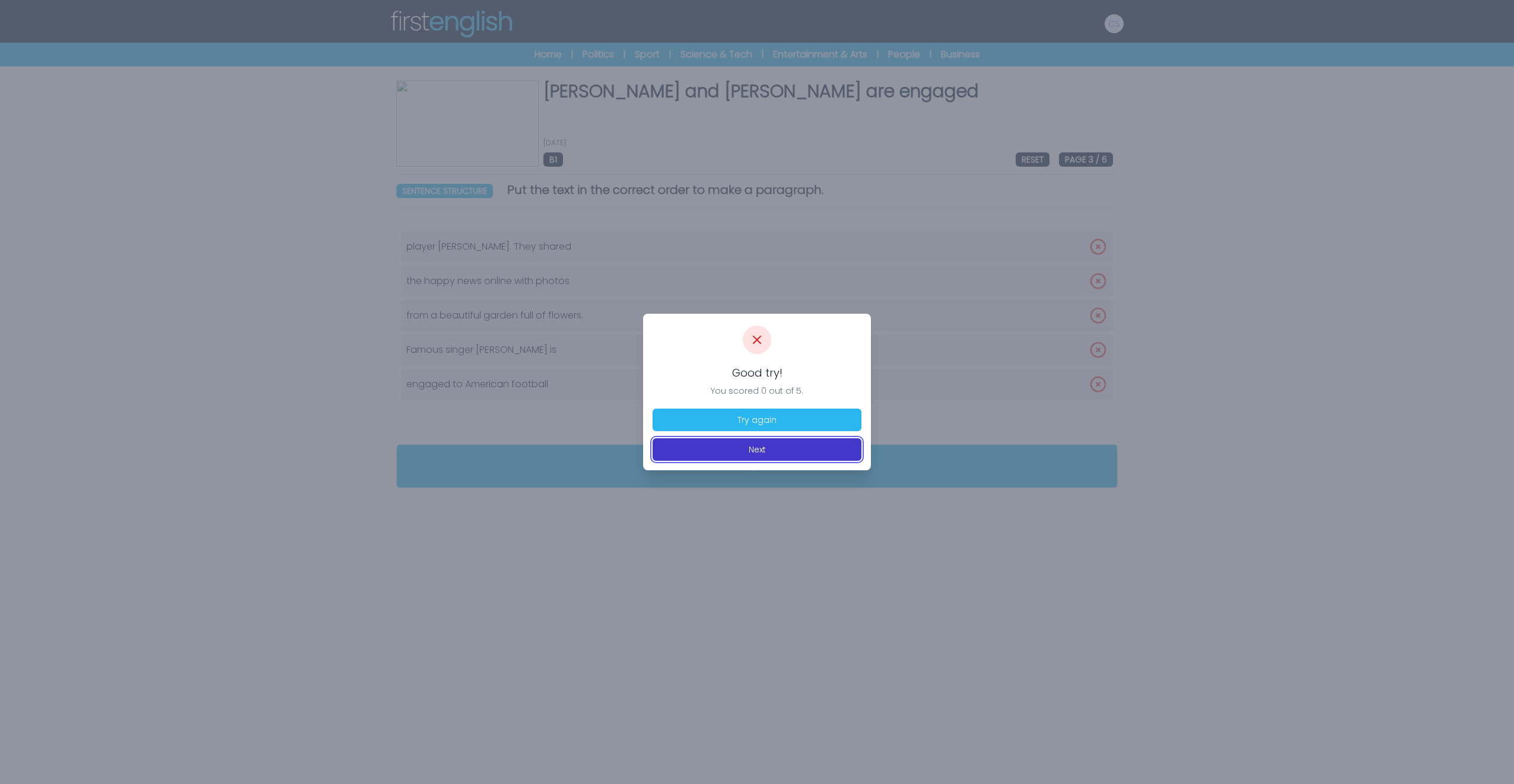
click at [779, 455] on button "Next" at bounding box center [757, 450] width 209 height 22
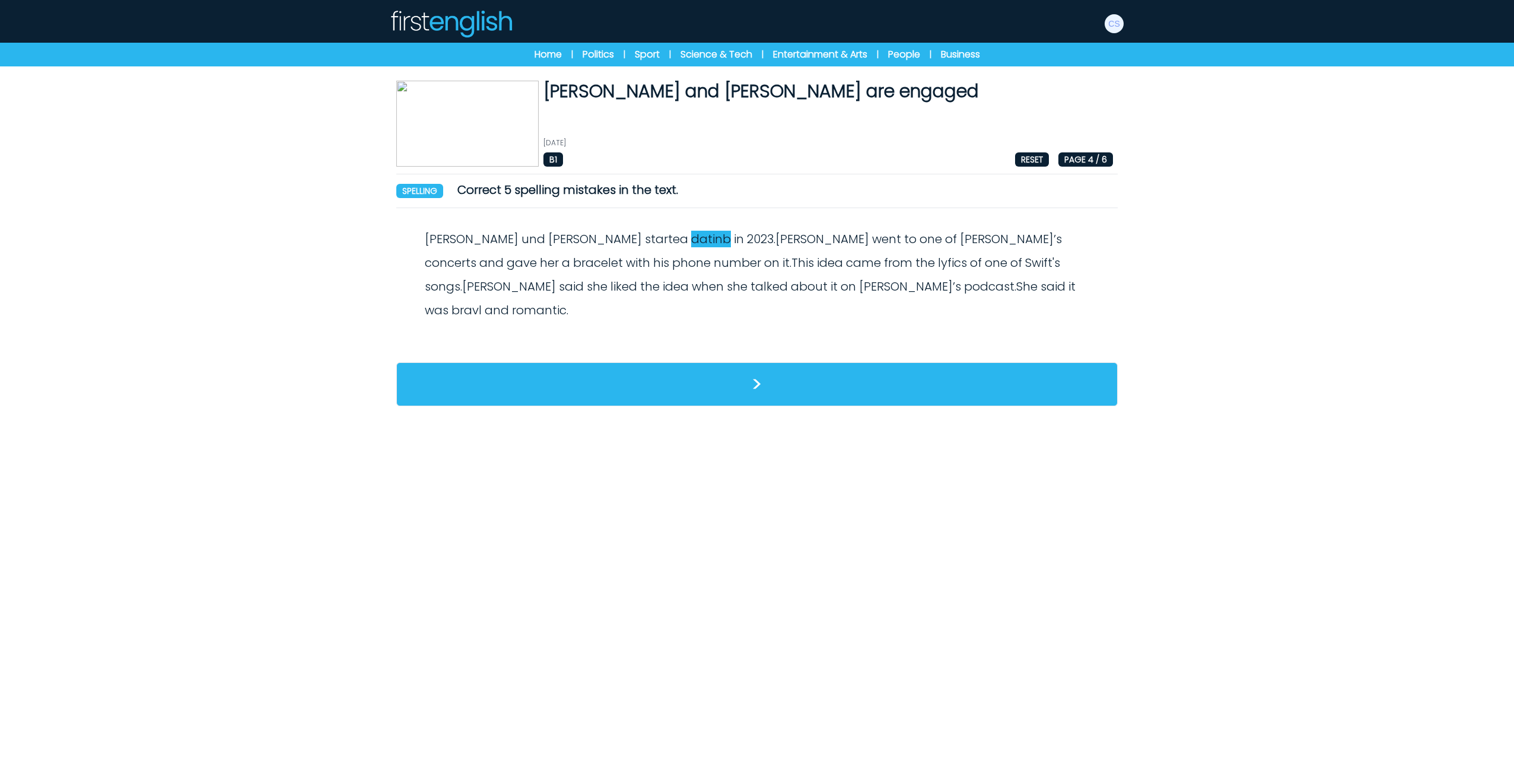
click at [691, 236] on span "datinb" at bounding box center [711, 239] width 39 height 16
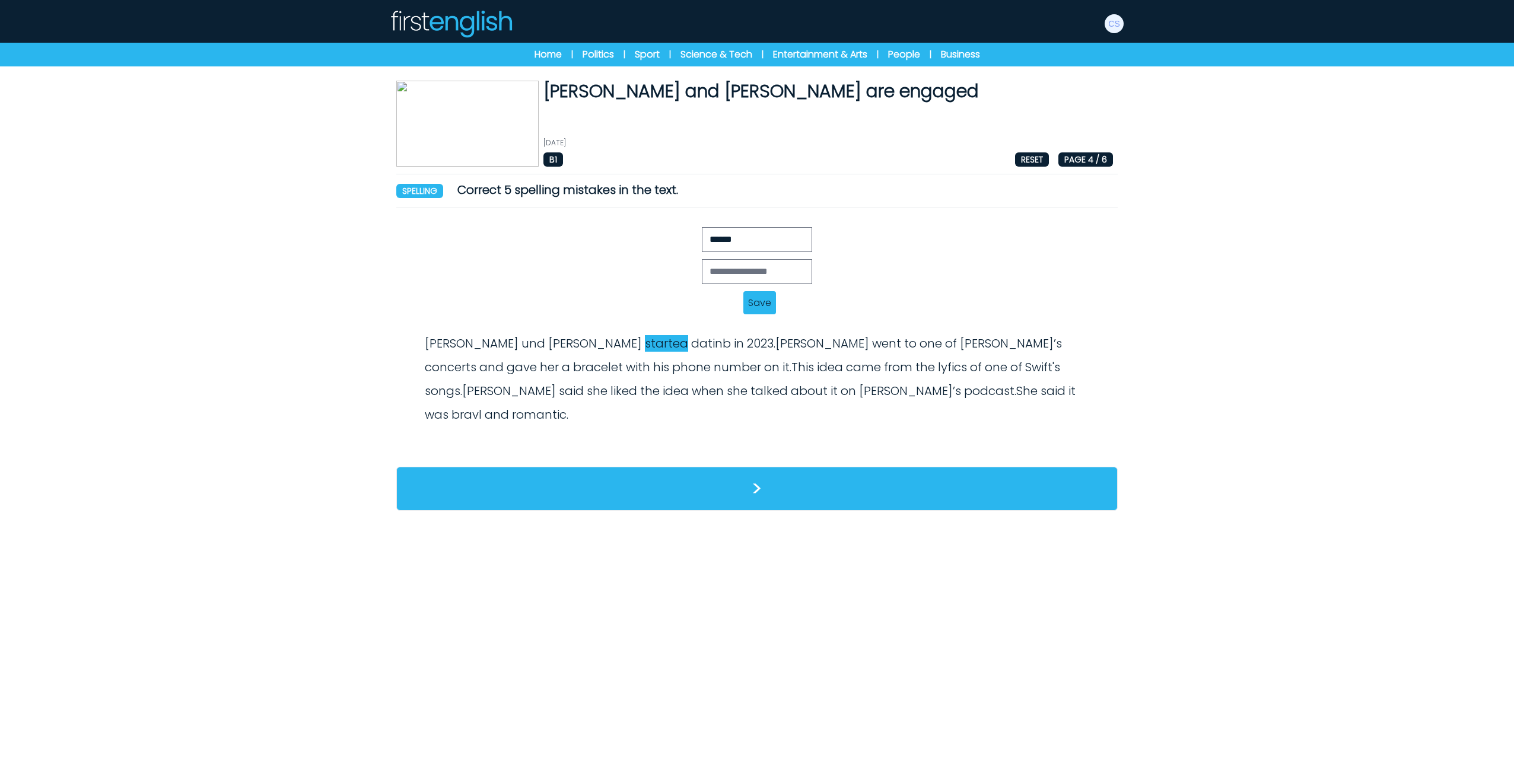
click at [645, 342] on span "startea" at bounding box center [667, 343] width 43 height 16
click at [756, 271] on input "text" at bounding box center [757, 271] width 110 height 25
type input "*******"
click at [772, 302] on span "Save" at bounding box center [760, 302] width 33 height 23
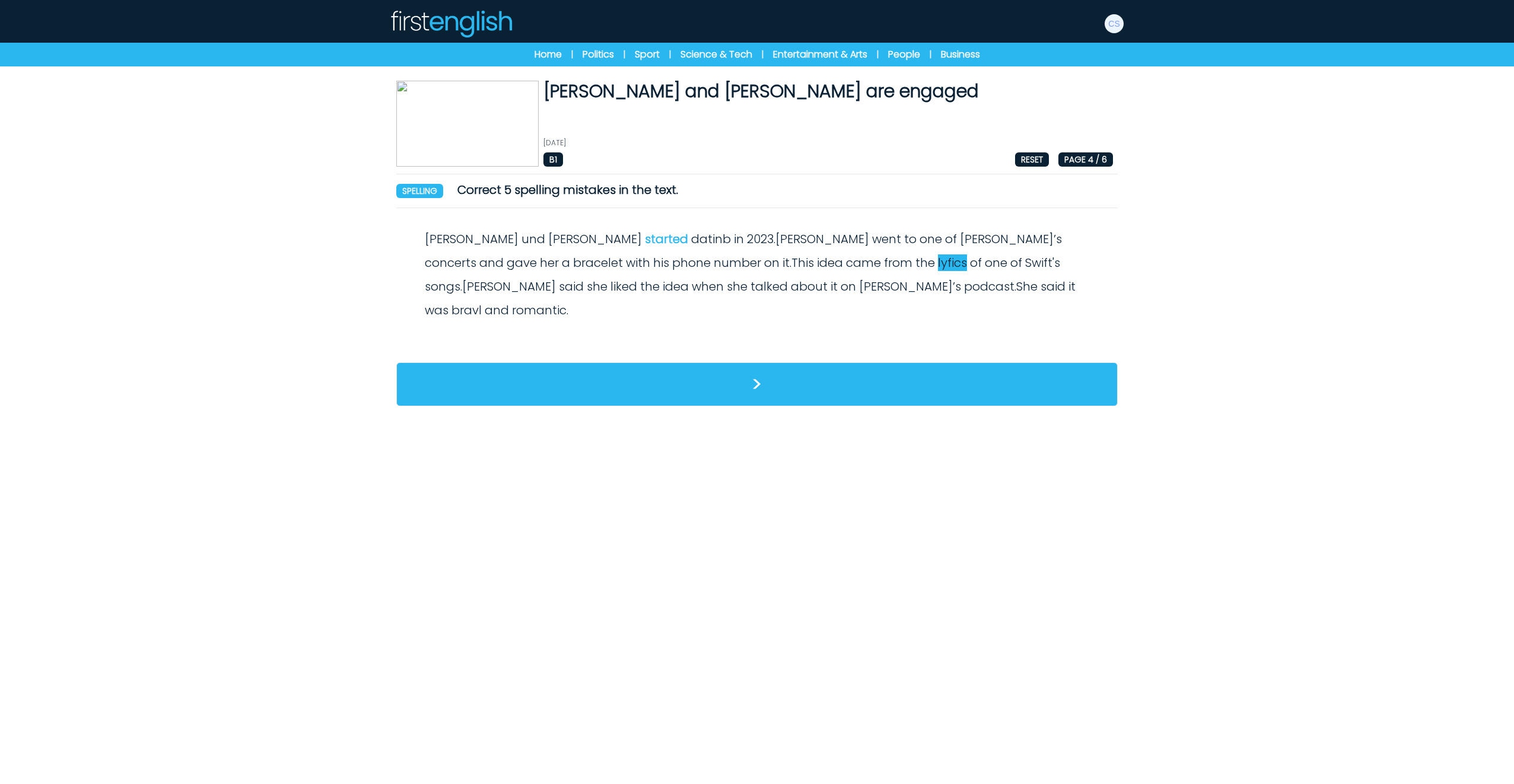
click at [938, 259] on span "lyfics" at bounding box center [953, 262] width 29 height 16
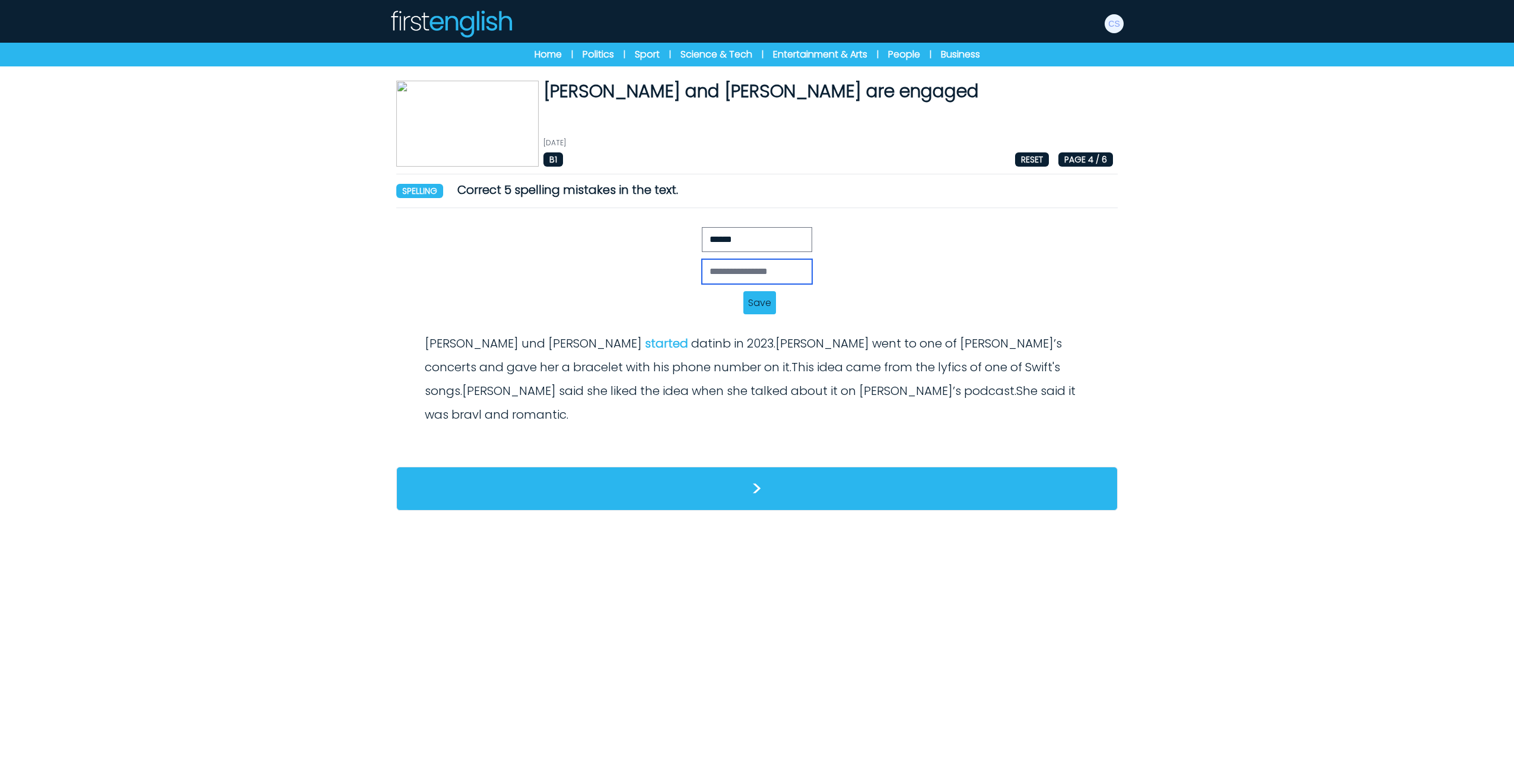
click at [743, 269] on input "text" at bounding box center [757, 271] width 110 height 25
drag, startPoint x: 705, startPoint y: 271, endPoint x: 718, endPoint y: 269, distance: 13.2
click at [706, 271] on input "******" at bounding box center [757, 271] width 110 height 25
type input "******"
click at [763, 305] on span "Save" at bounding box center [760, 302] width 33 height 23
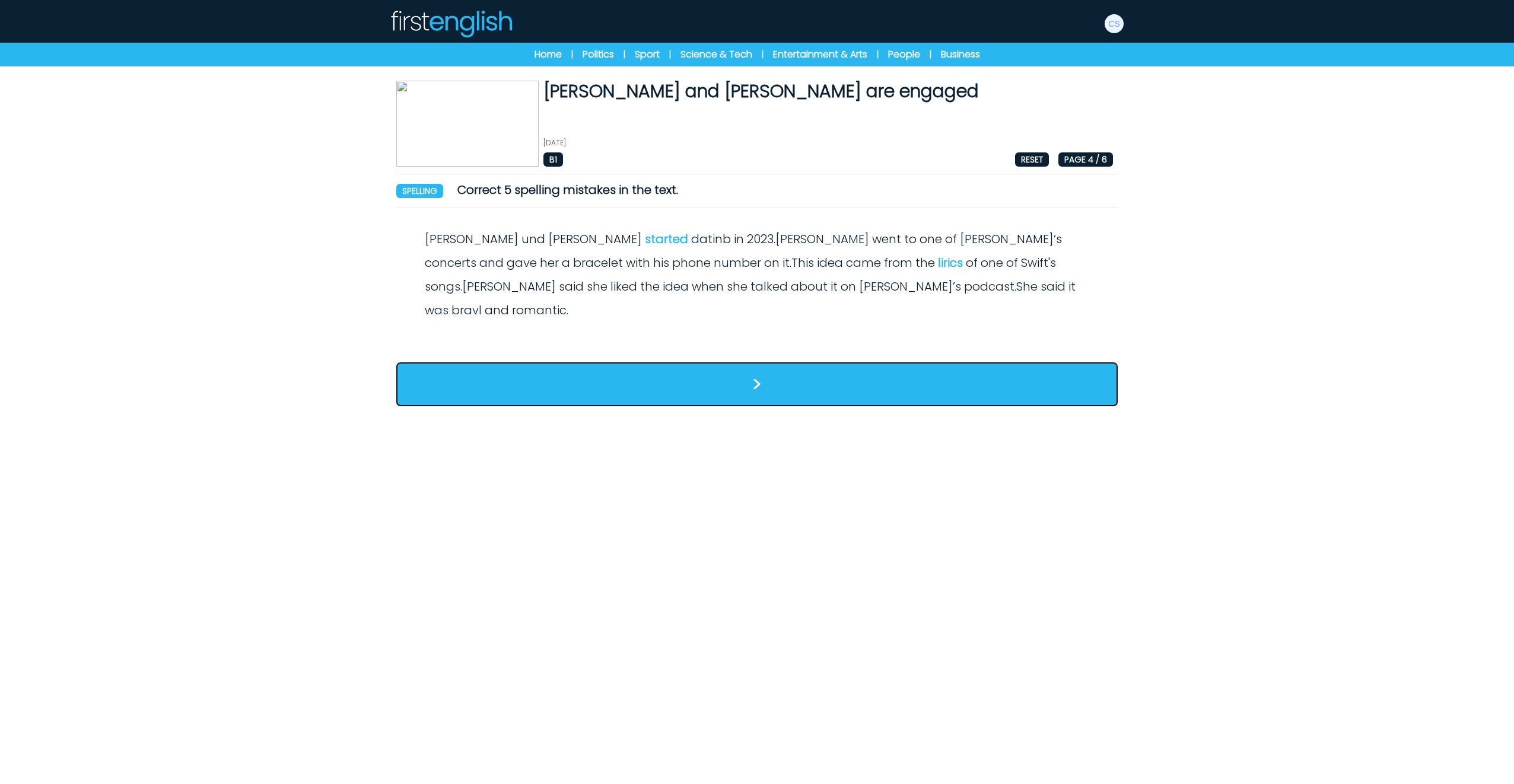
click at [744, 373] on button ">" at bounding box center [757, 384] width 721 height 44
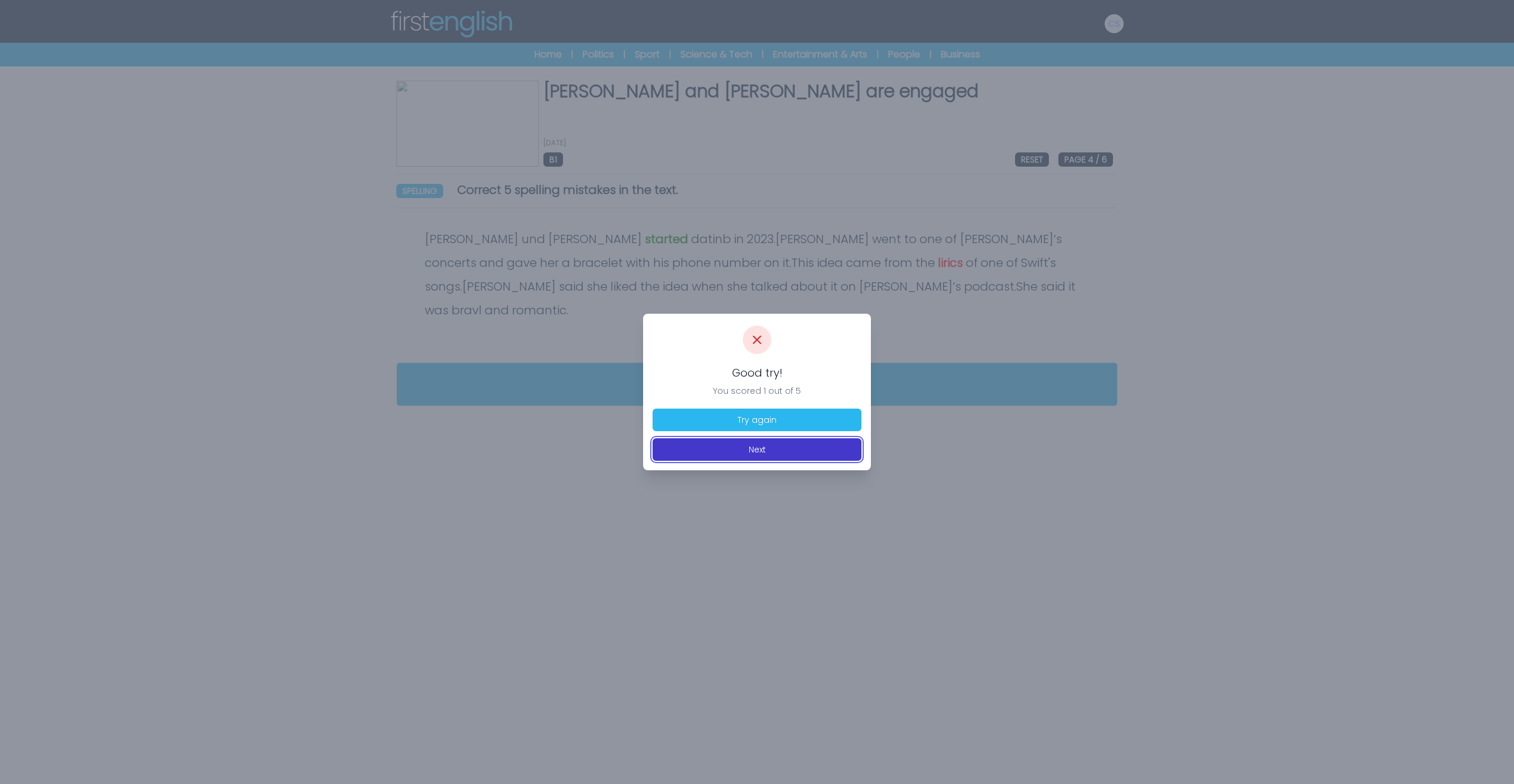
click at [780, 447] on button "Next" at bounding box center [757, 450] width 209 height 22
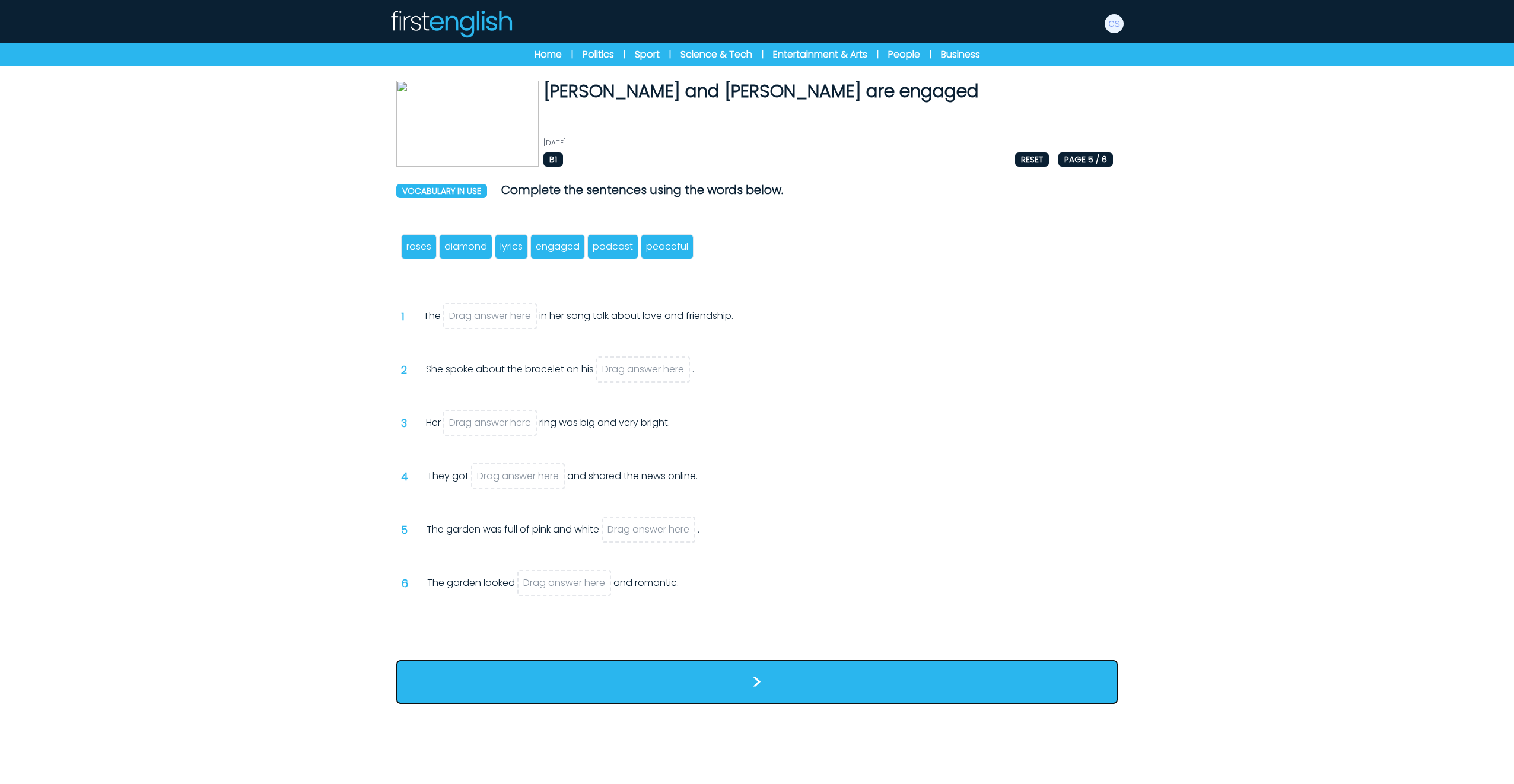
click at [749, 680] on button ">" at bounding box center [757, 681] width 721 height 44
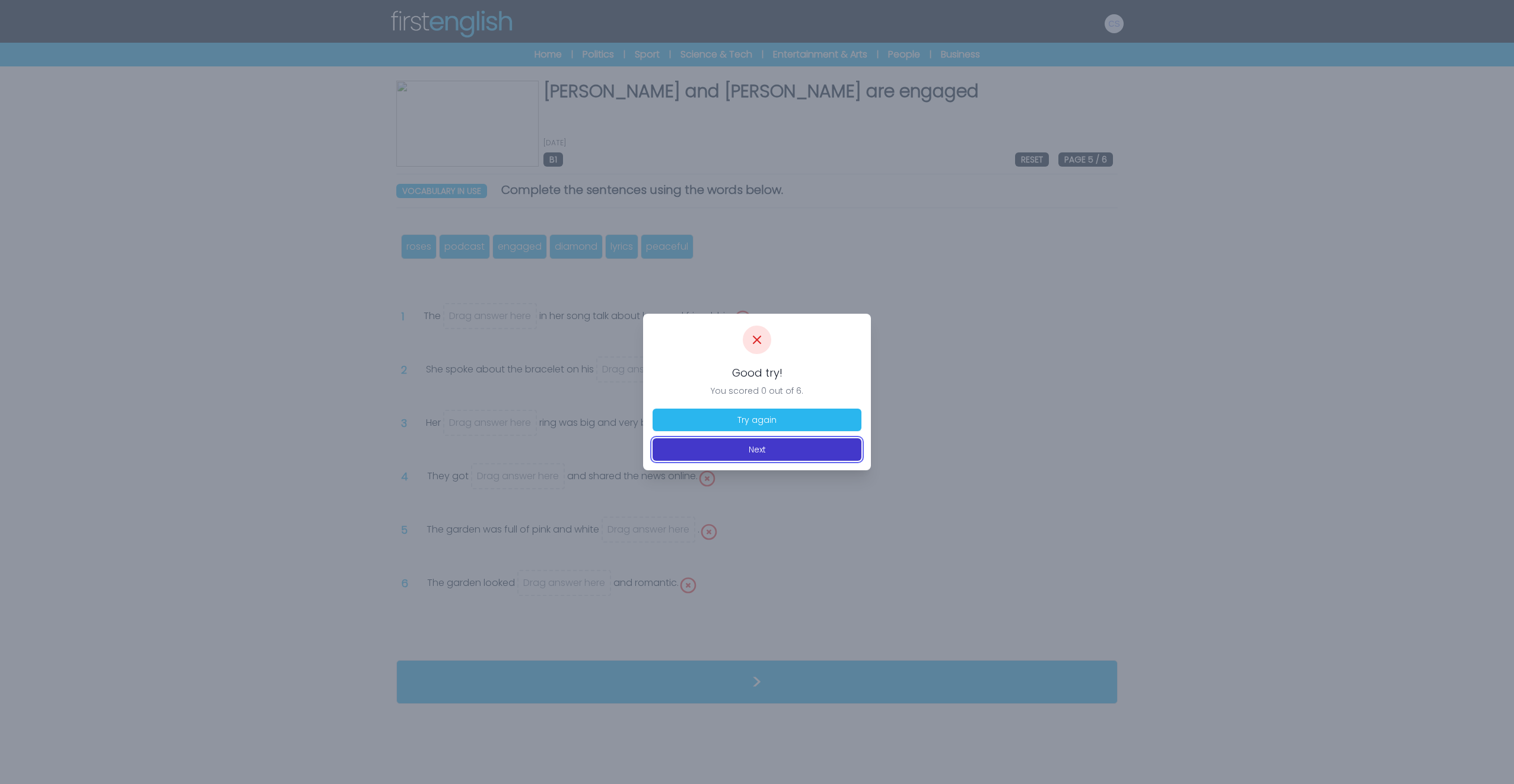
click at [776, 445] on button "Next" at bounding box center [757, 450] width 209 height 22
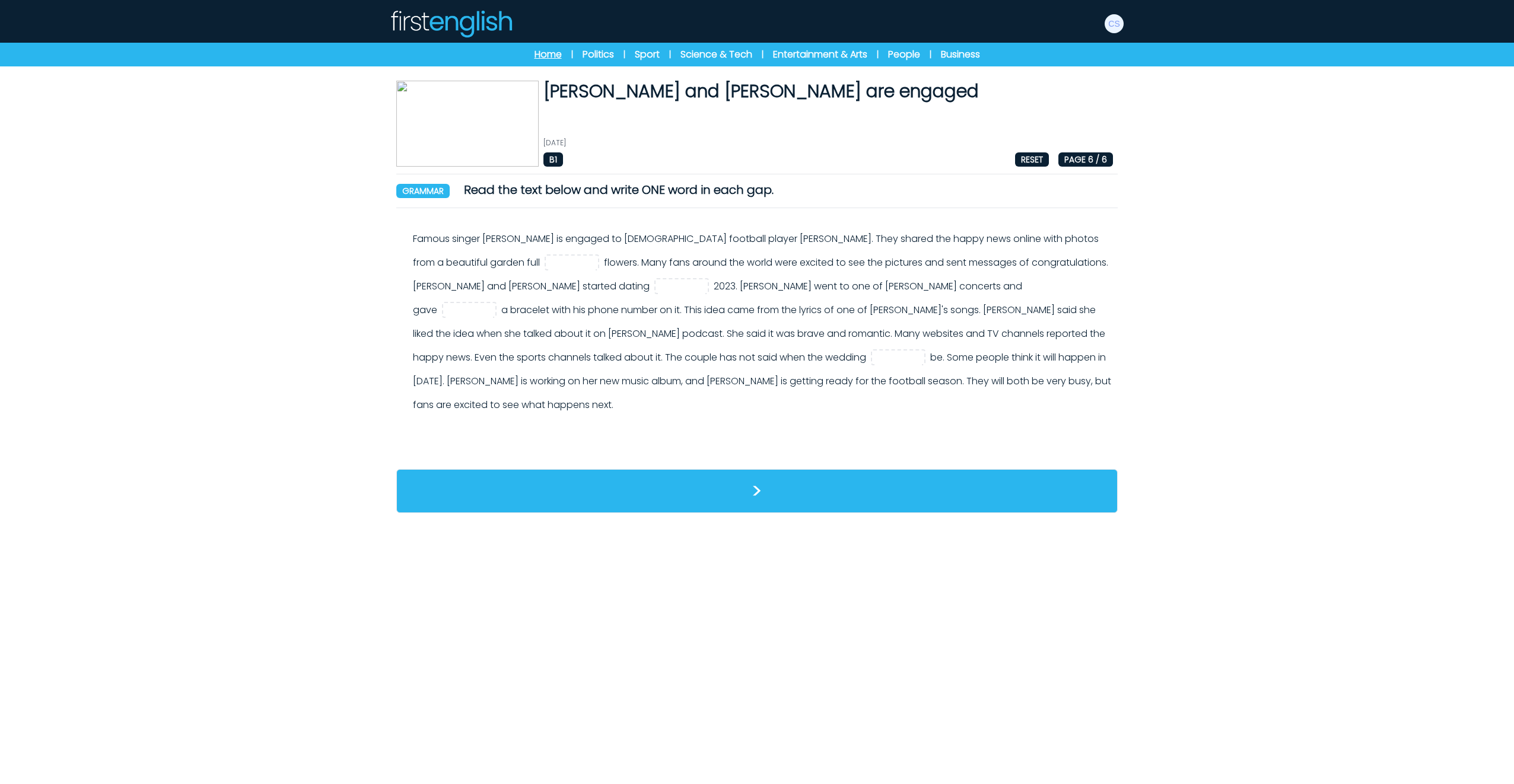
click at [544, 56] on link "Home" at bounding box center [548, 55] width 28 height 14
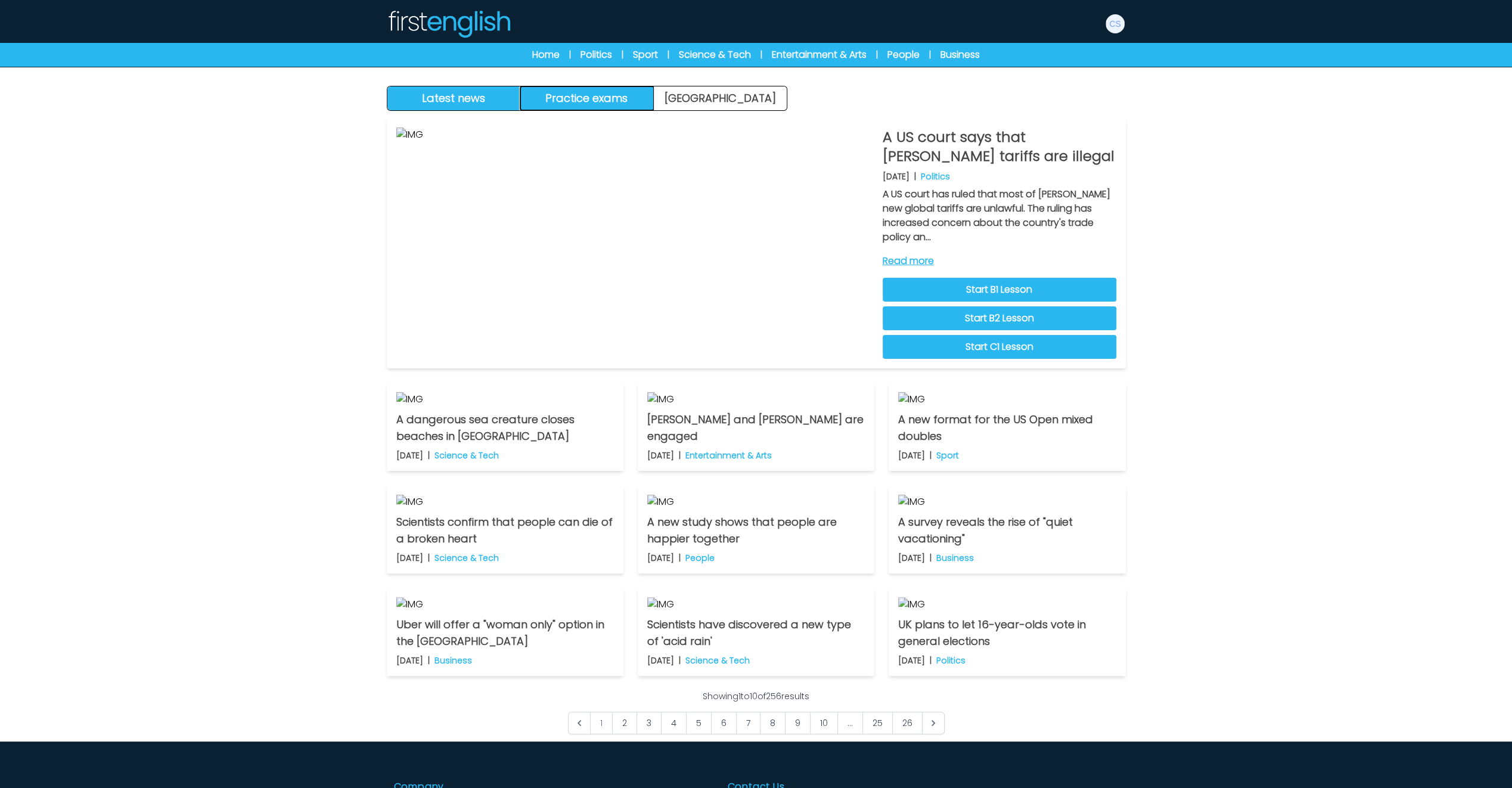
click at [606, 99] on button "Practice exams" at bounding box center [587, 98] width 133 height 24
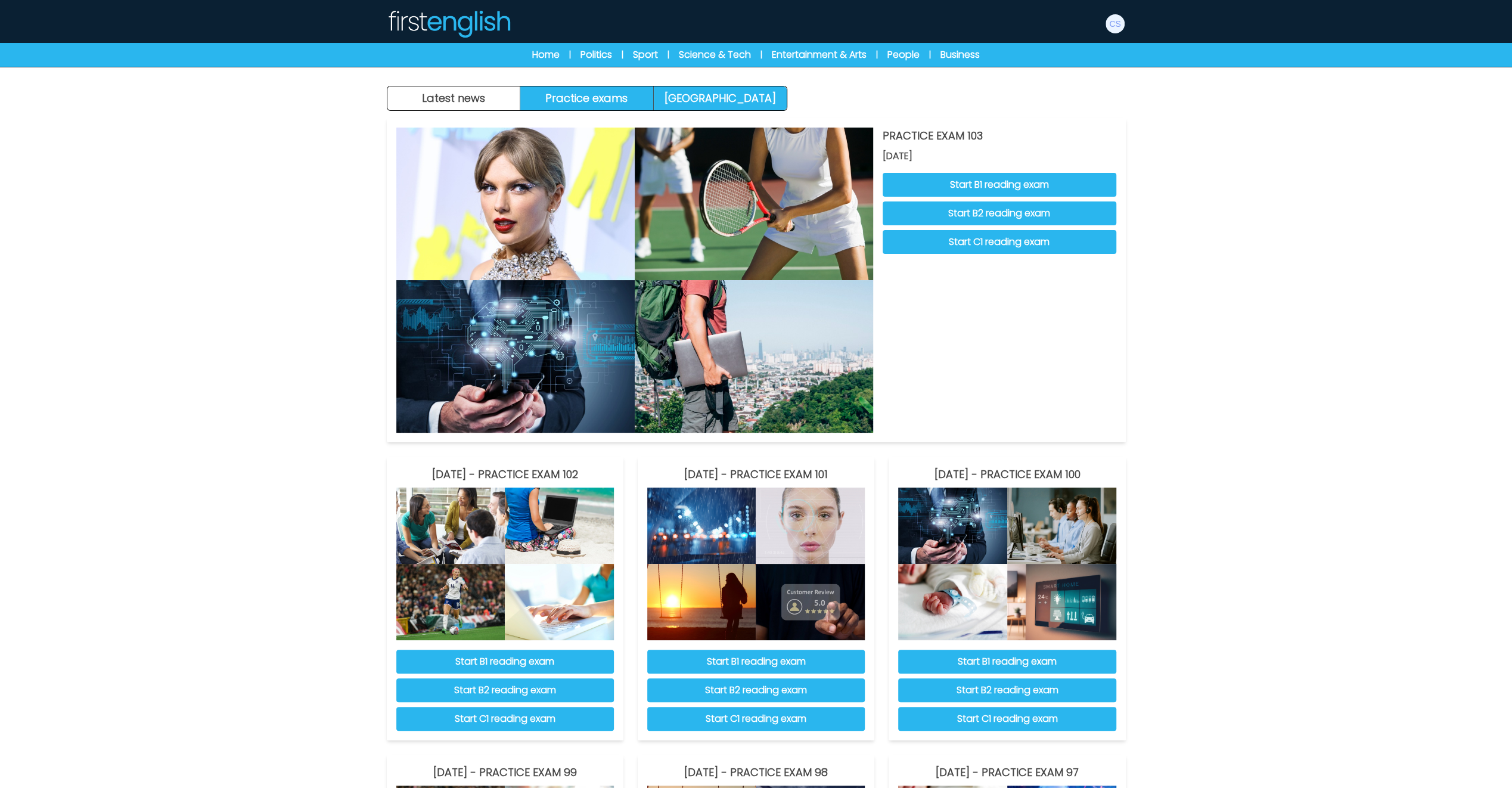
click at [731, 97] on link "Exam Centre" at bounding box center [720, 98] width 133 height 24
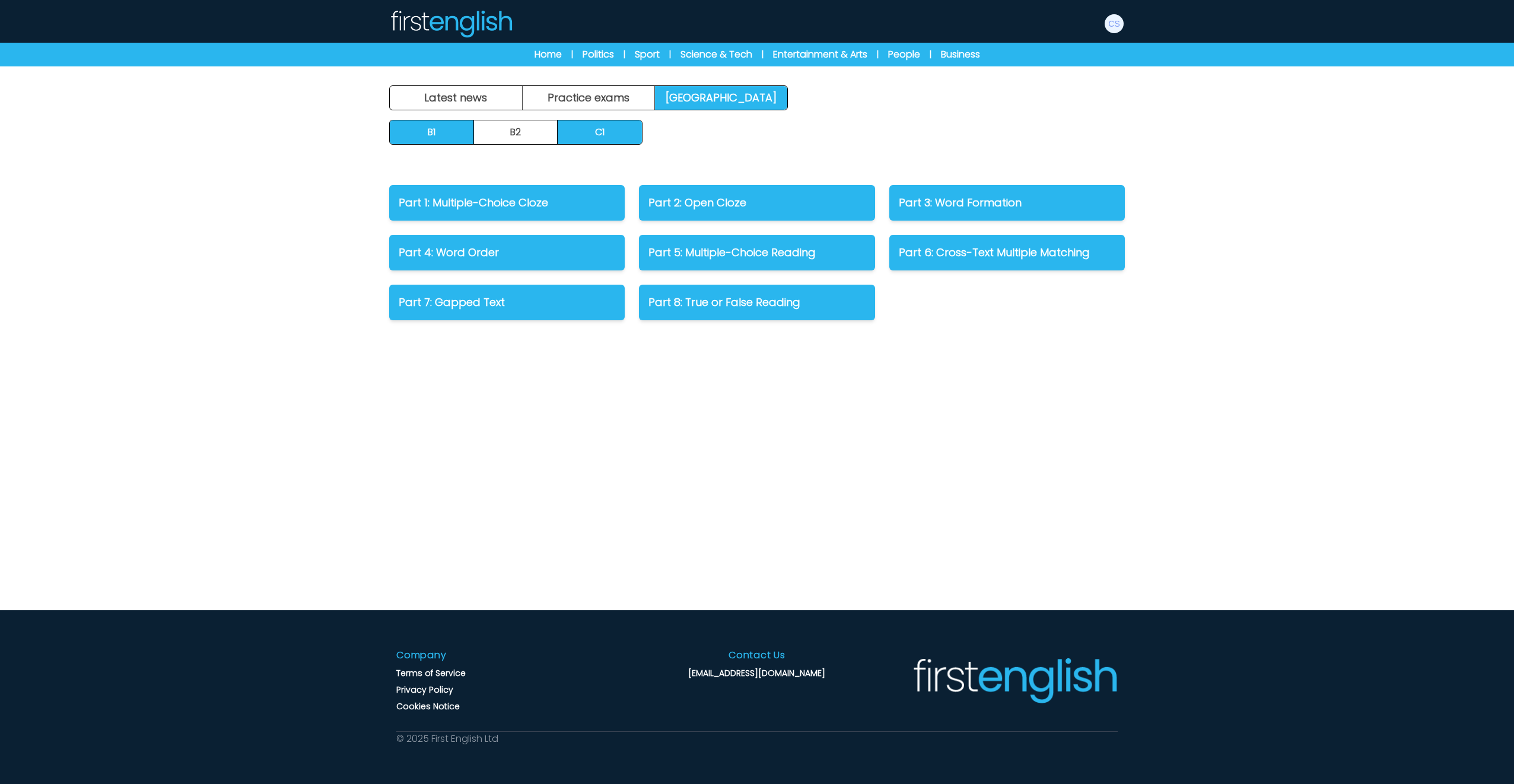
click at [431, 131] on link "B1" at bounding box center [432, 132] width 84 height 24
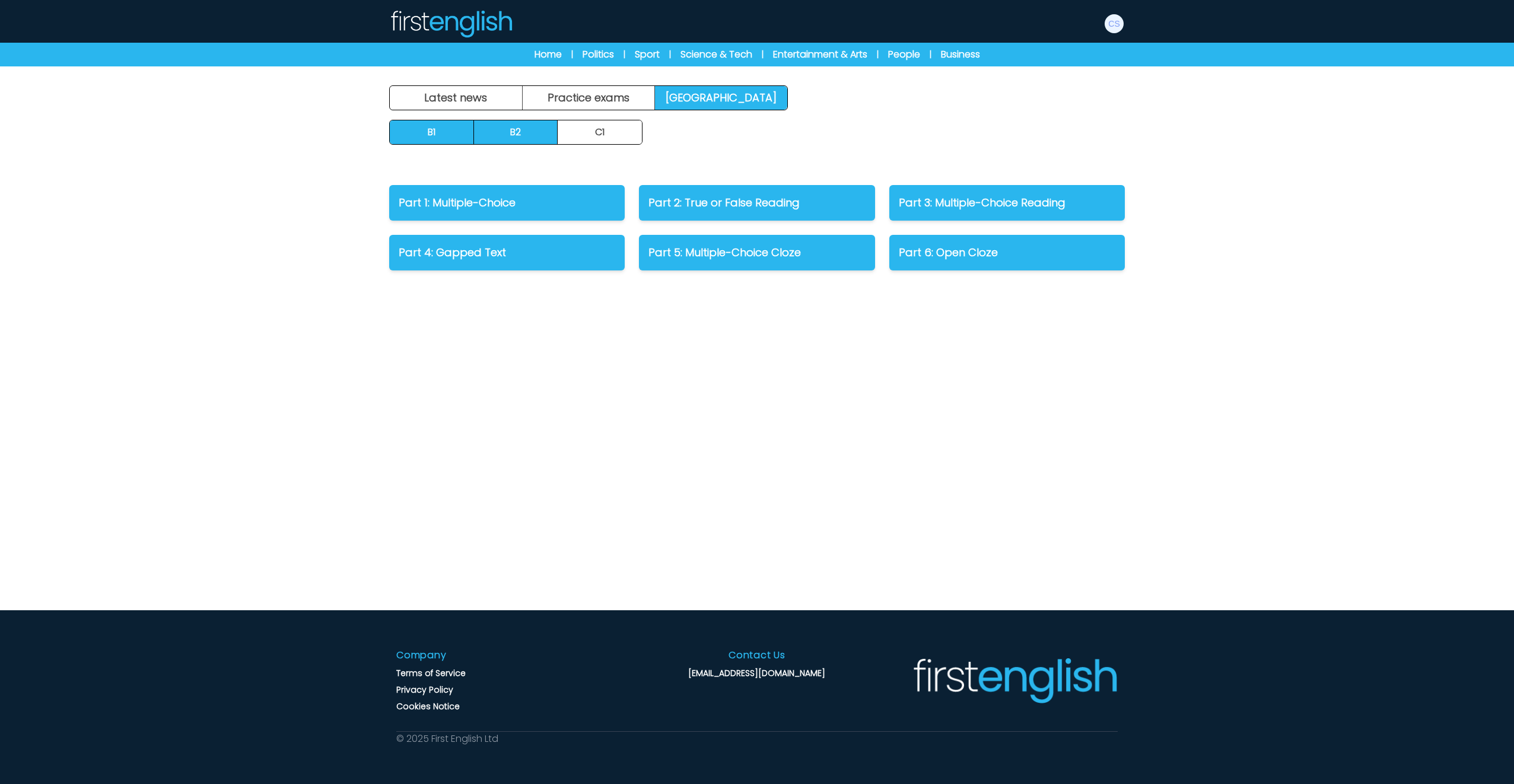
click at [535, 127] on link "B2" at bounding box center [516, 132] width 84 height 24
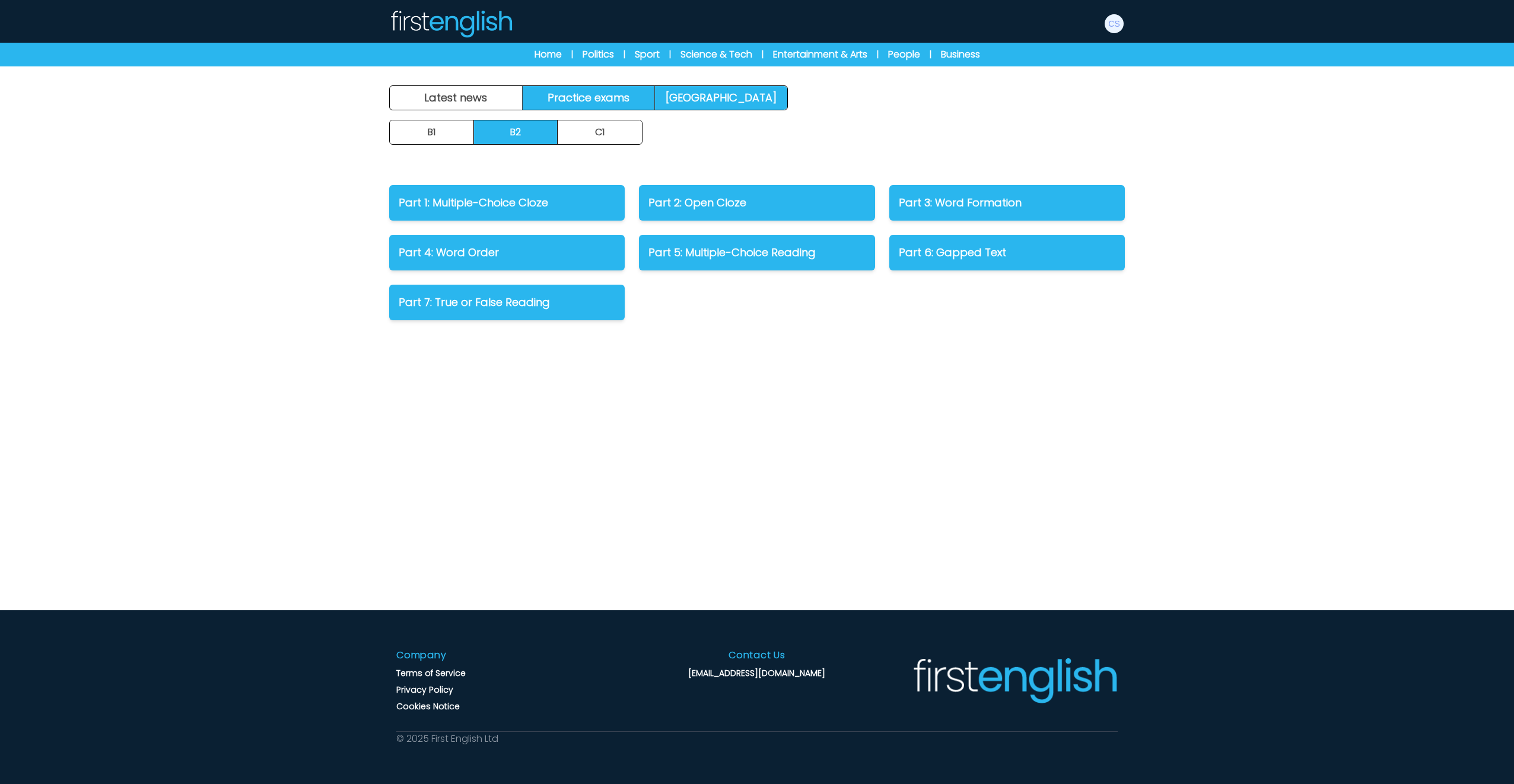
click at [591, 91] on link "Practice exams" at bounding box center [589, 98] width 133 height 24
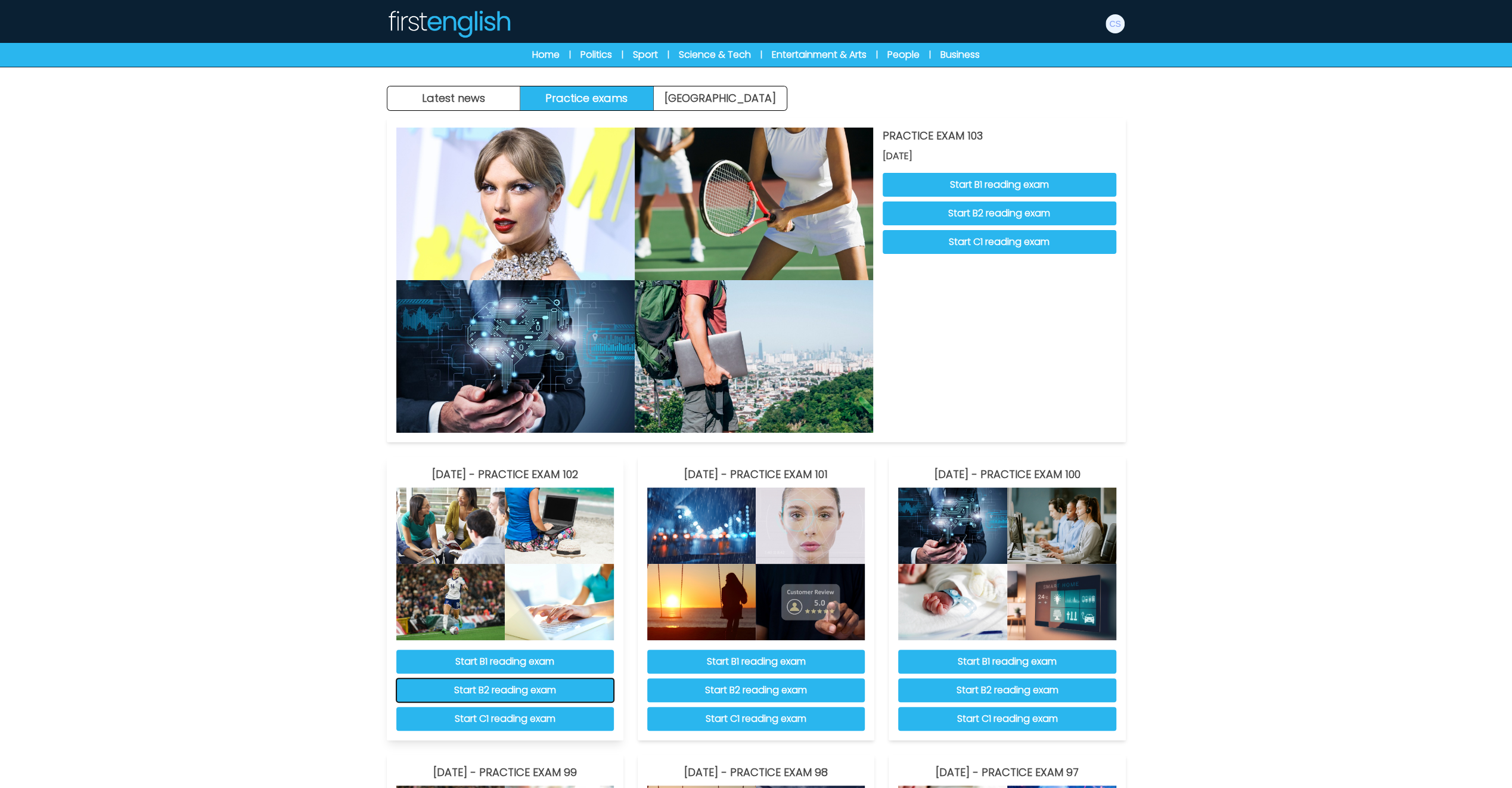
click at [486, 688] on button "Start B2 reading exam" at bounding box center [505, 690] width 217 height 24
